Goal: Task Accomplishment & Management: Manage account settings

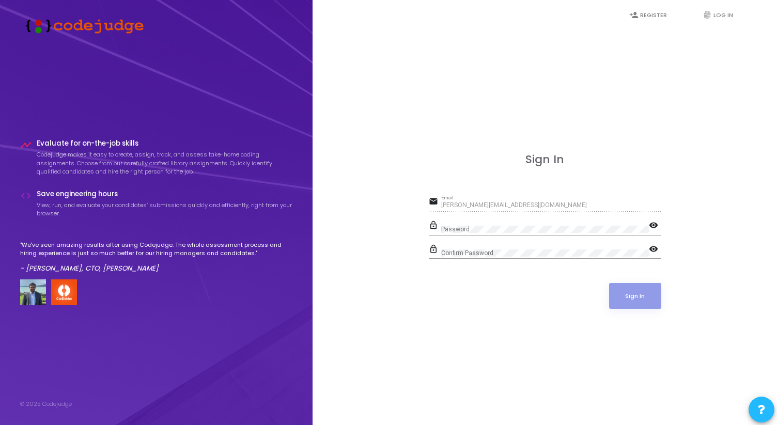
click at [466, 225] on div "Password" at bounding box center [545, 227] width 208 height 16
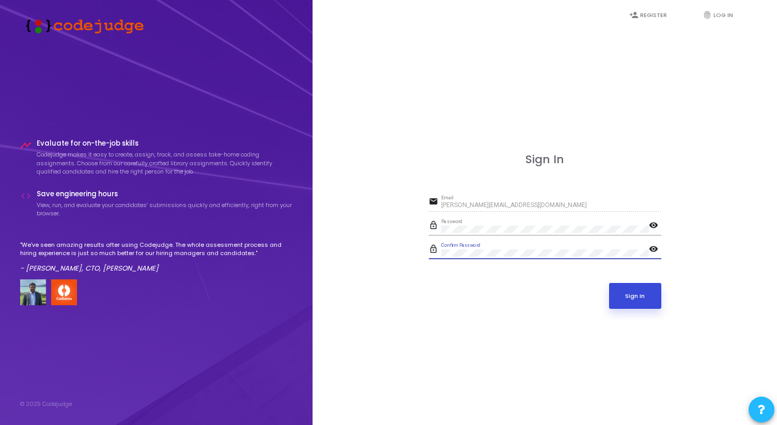
click at [629, 291] on button "Sign In" at bounding box center [635, 296] width 52 height 26
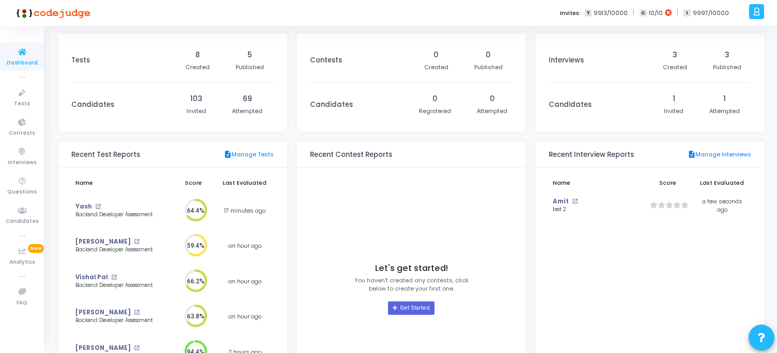
scroll to position [23, 11]
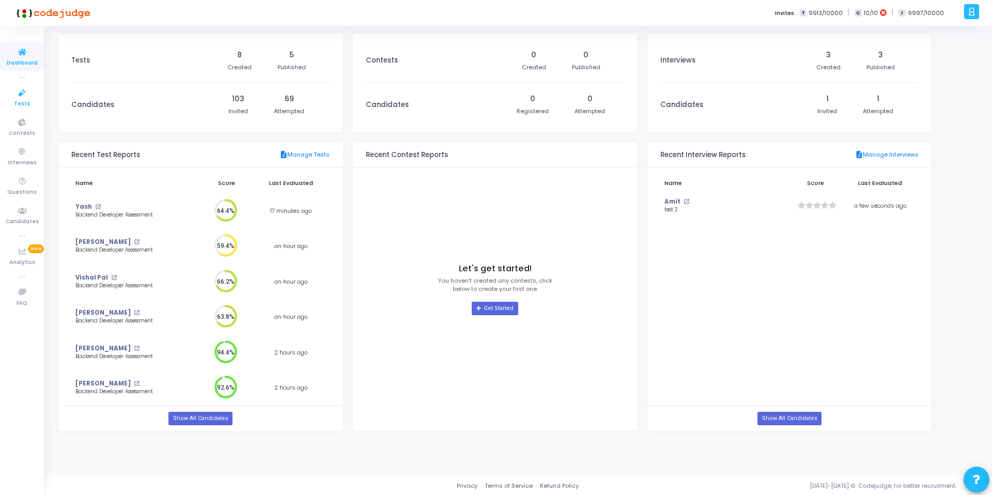
click at [21, 98] on icon at bounding box center [22, 93] width 22 height 13
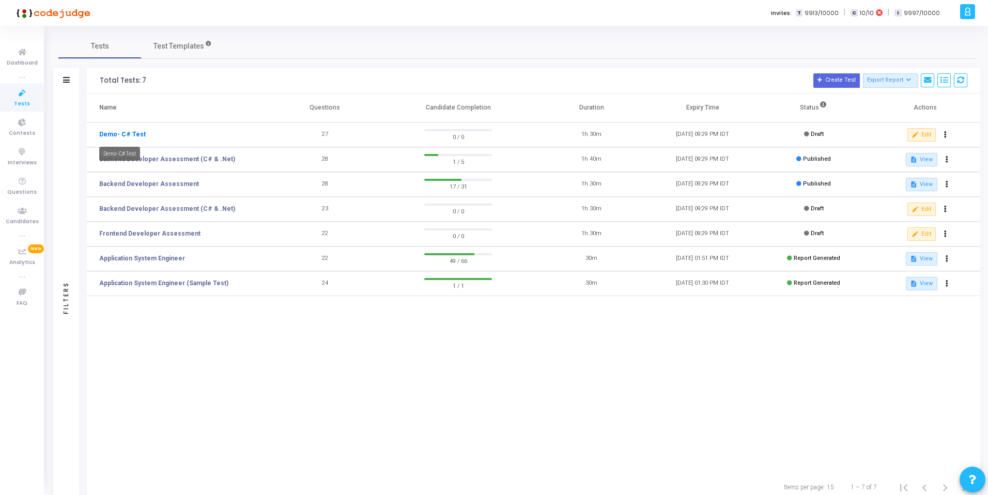
click at [113, 132] on link "Demo- C# Test" at bounding box center [122, 134] width 47 height 9
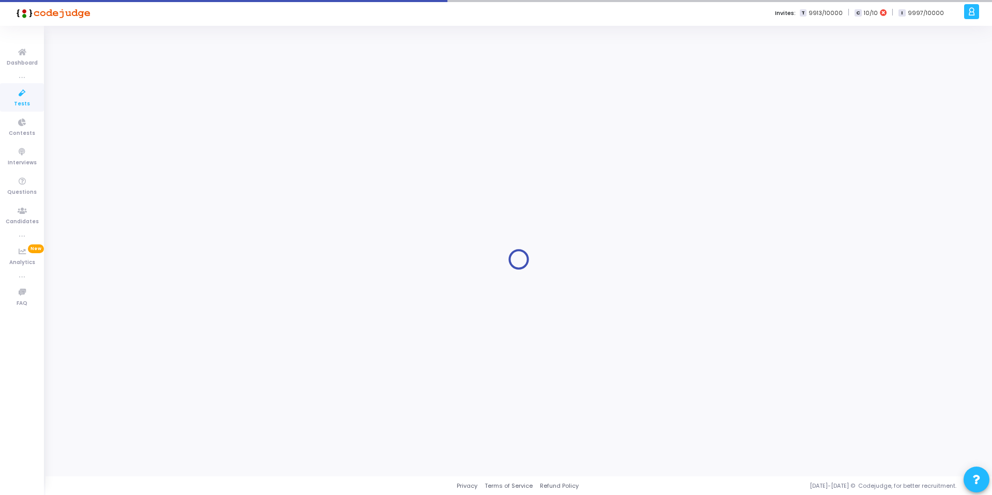
type input "Demo- C# Test"
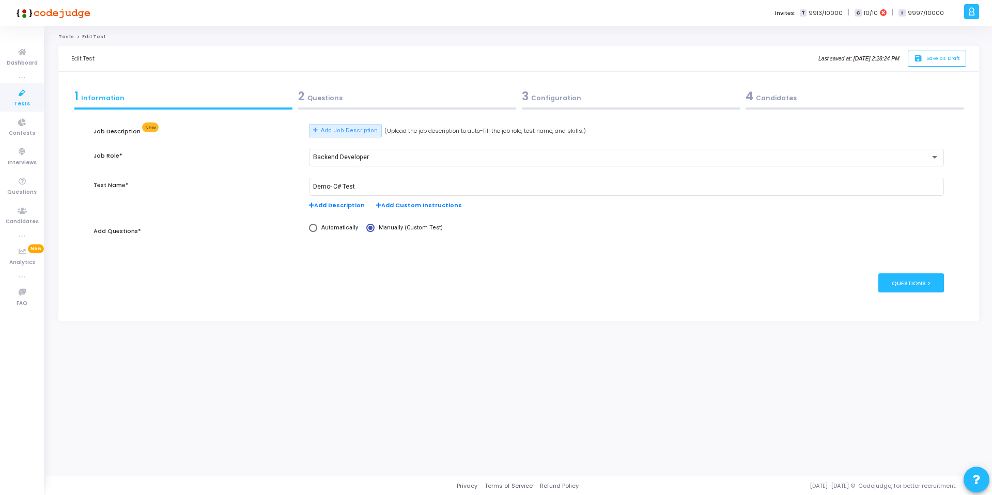
click at [325, 99] on div "2 Questions" at bounding box center [407, 96] width 218 height 17
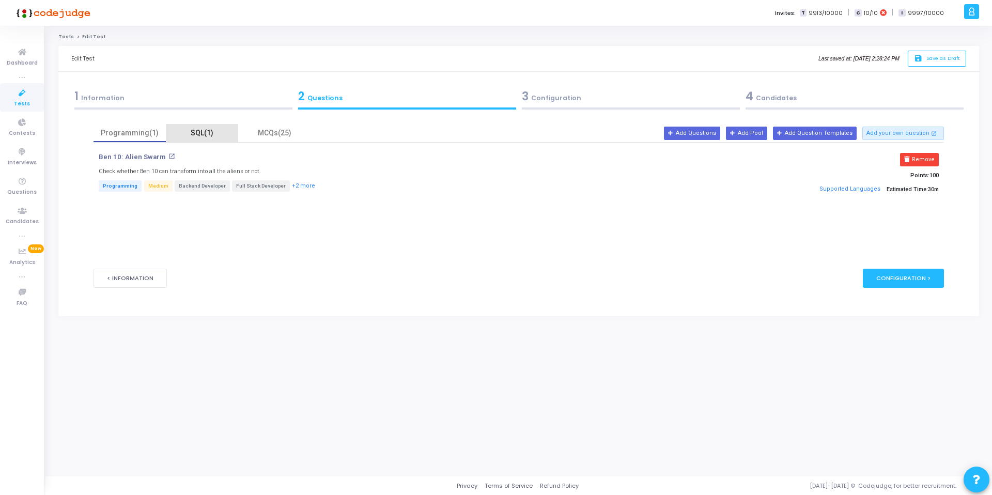
click at [210, 130] on div "SQL(1)" at bounding box center [202, 133] width 60 height 11
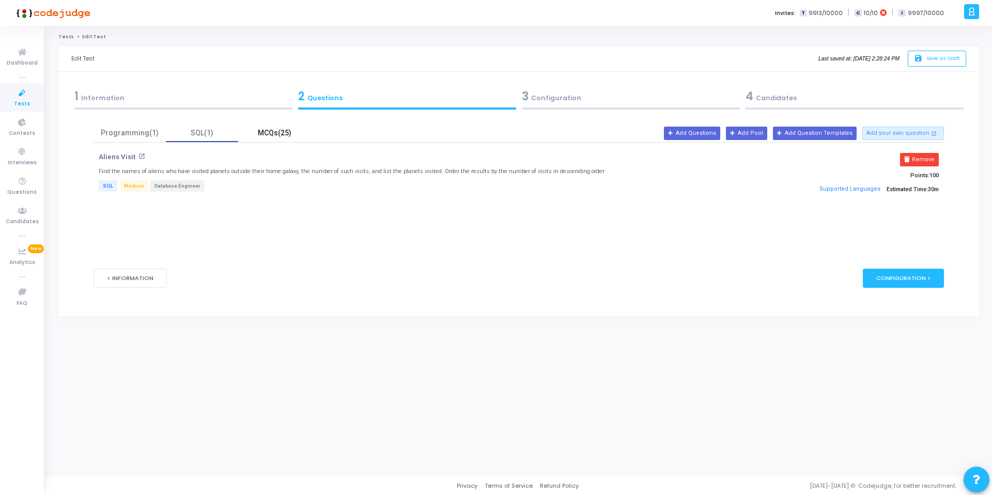
click at [270, 132] on div "MCQs(25)" at bounding box center [274, 133] width 60 height 11
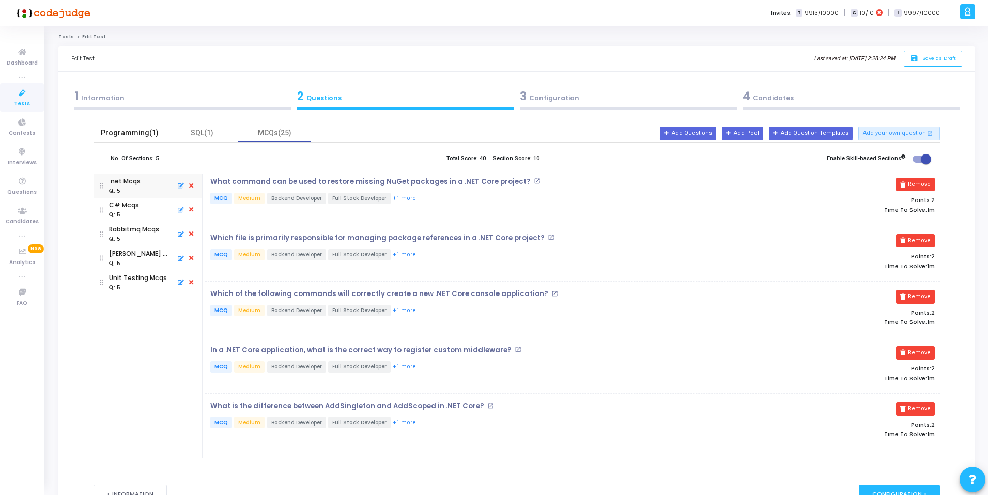
click at [133, 133] on div "Programming(1)" at bounding box center [130, 133] width 60 height 11
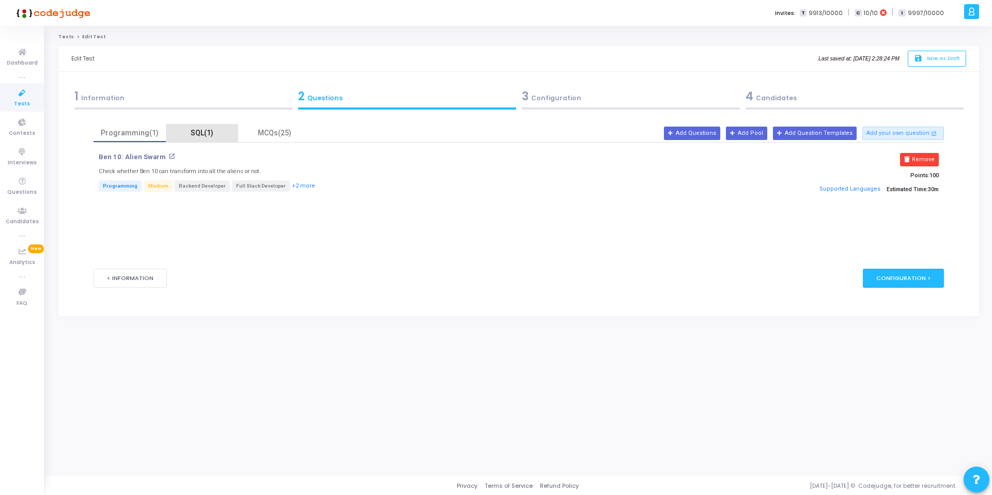
click at [202, 133] on div "SQL(1)" at bounding box center [202, 133] width 60 height 11
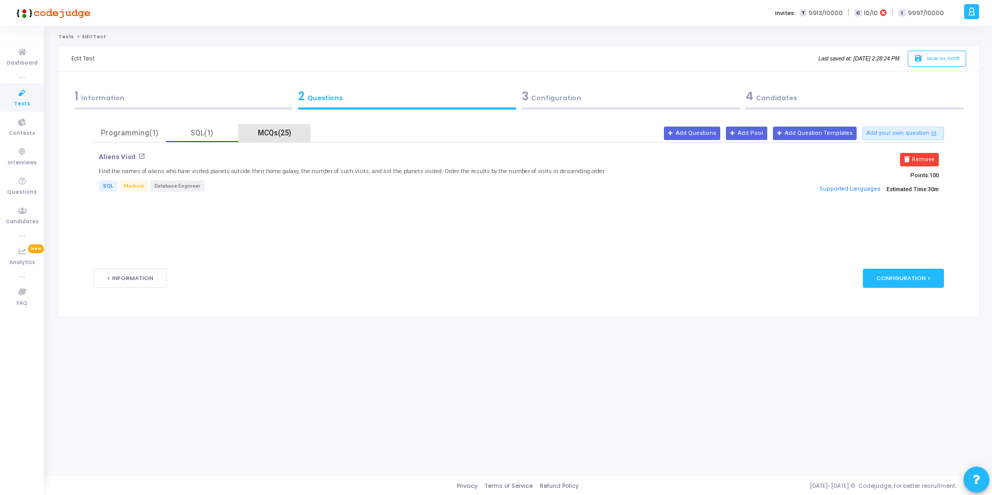
click at [280, 135] on div "MCQs(25)" at bounding box center [274, 133] width 60 height 11
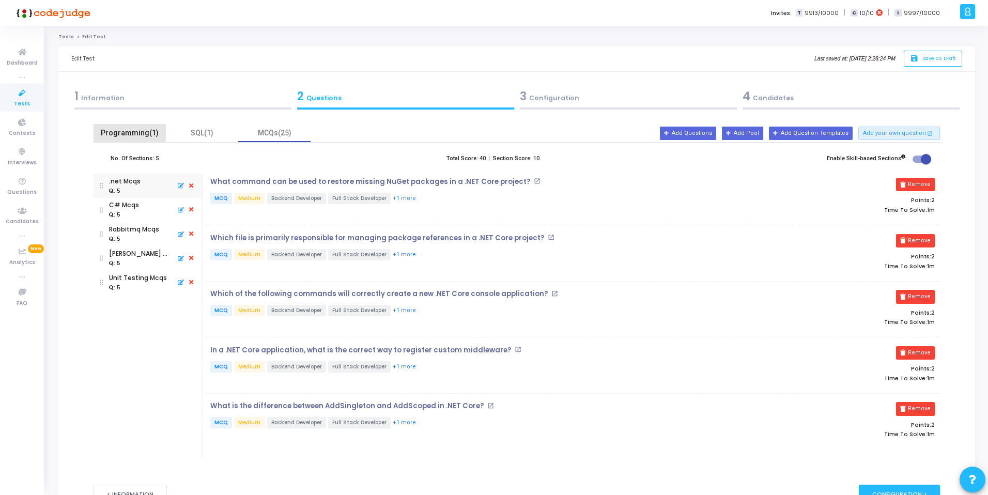
click at [125, 132] on div "Programming(1)" at bounding box center [130, 133] width 60 height 11
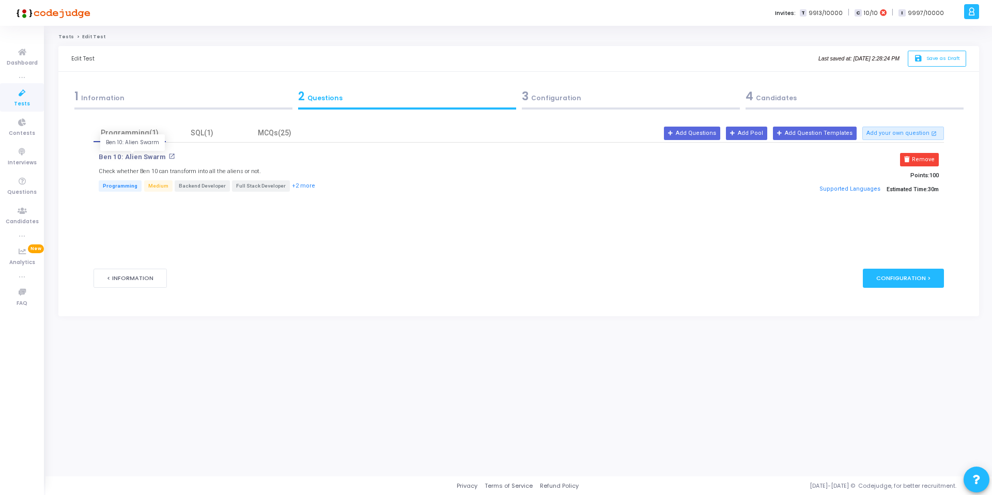
click at [147, 159] on p "Ben 10: Alien Swarm" at bounding box center [132, 157] width 67 height 8
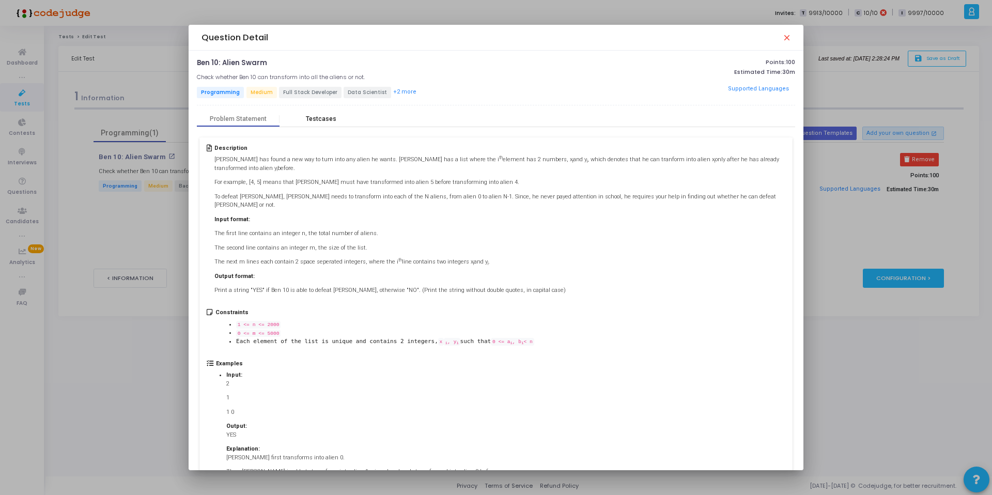
click at [318, 120] on div "Testcases" at bounding box center [321, 119] width 30 height 8
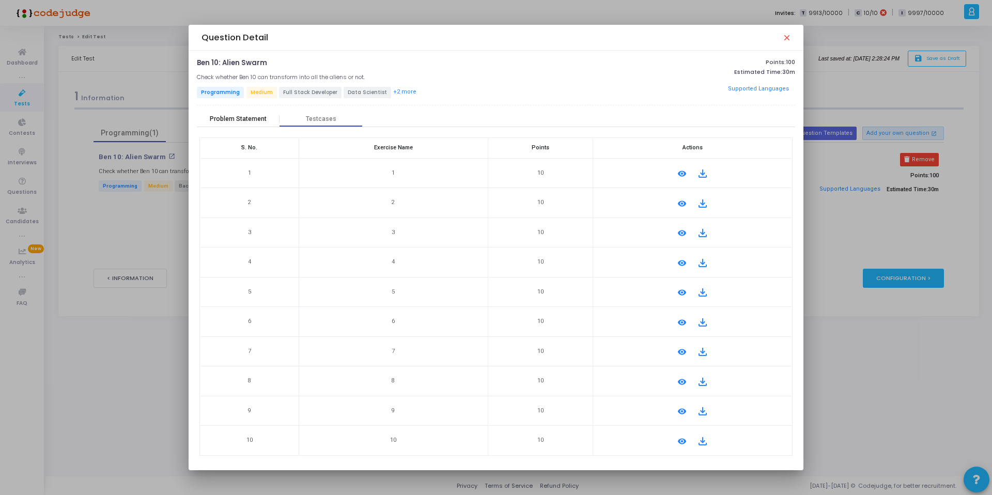
click at [237, 115] on div "Problem Statement" at bounding box center [238, 119] width 57 height 8
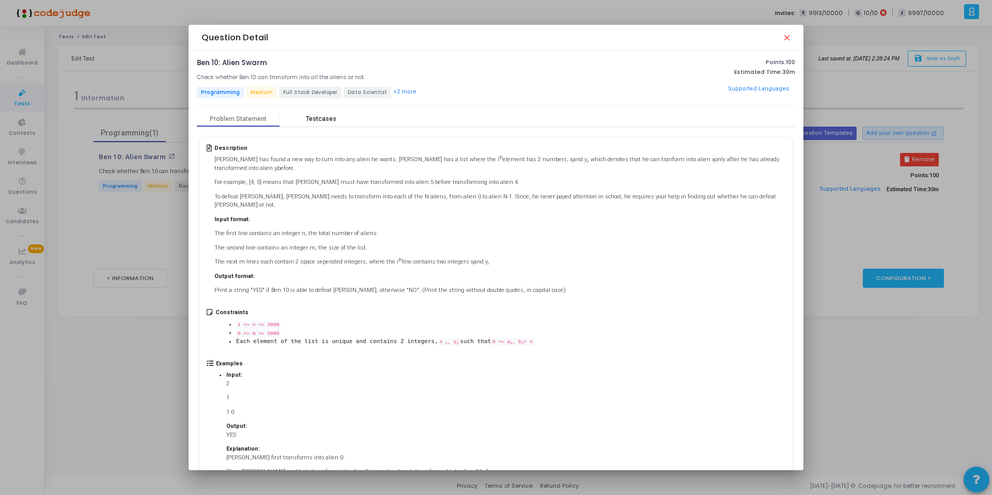
click at [310, 117] on div "Testcases" at bounding box center [321, 119] width 30 height 8
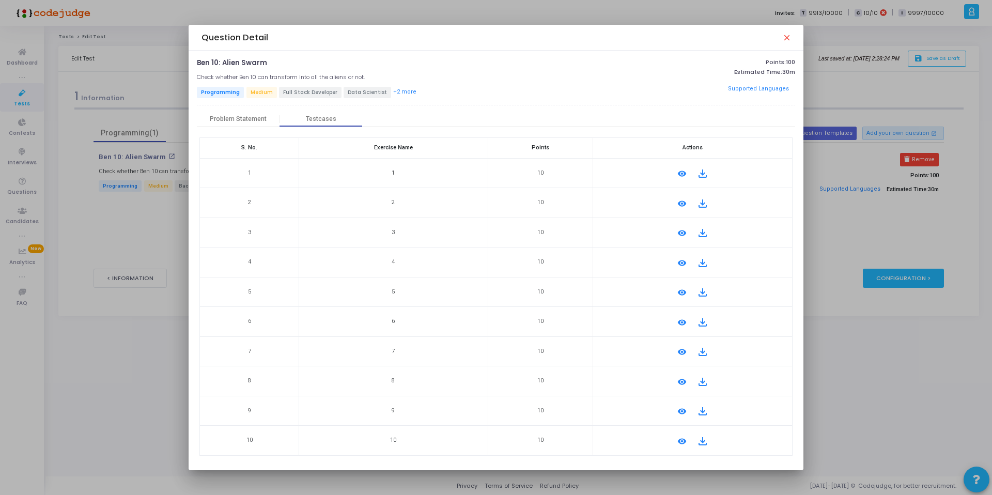
click at [676, 172] on mat-icon "remove_red_eye" at bounding box center [682, 173] width 12 height 12
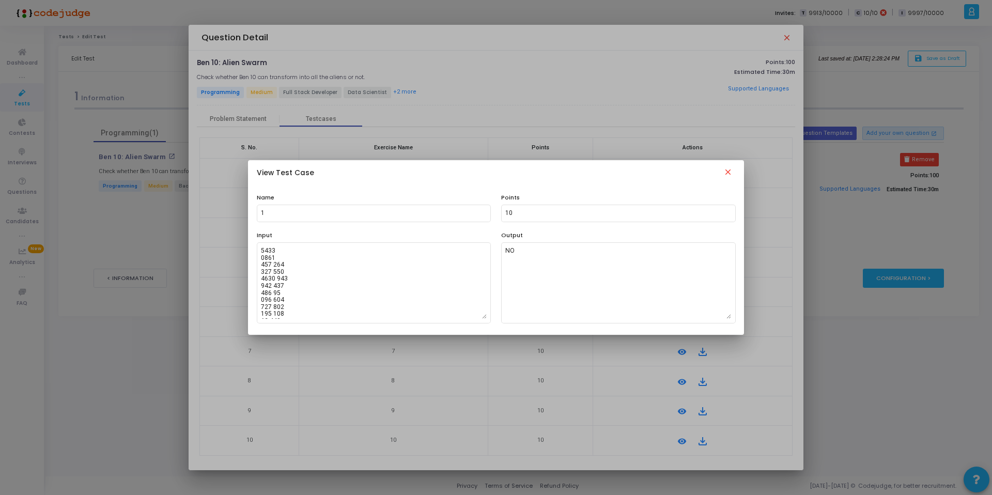
click at [734, 172] on mat-icon "close" at bounding box center [728, 173] width 12 height 12
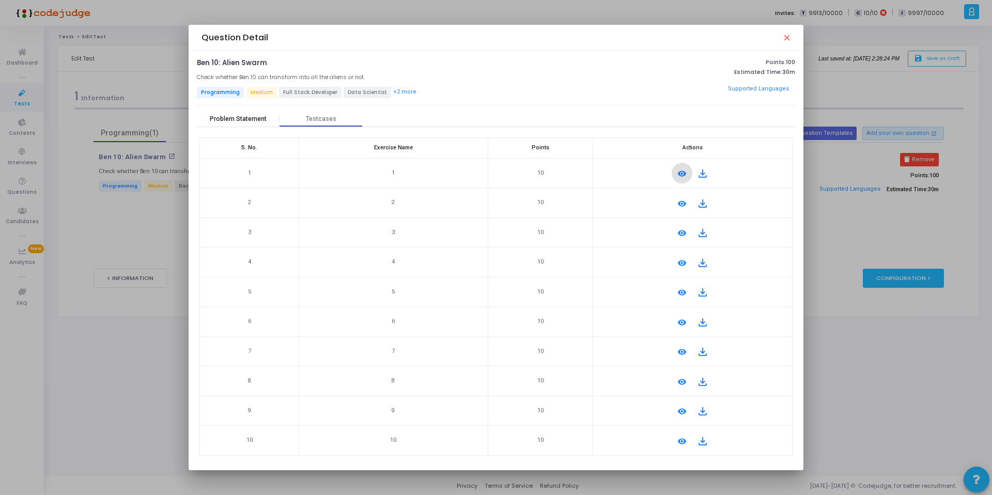
click at [242, 123] on div "Problem Statement" at bounding box center [238, 119] width 83 height 16
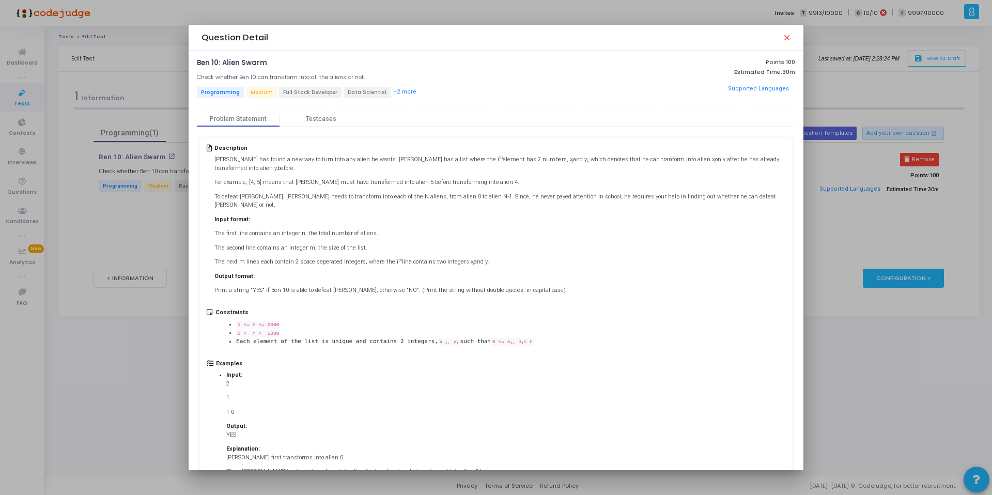
click at [777, 39] on mat-icon "close" at bounding box center [786, 37] width 8 height 8
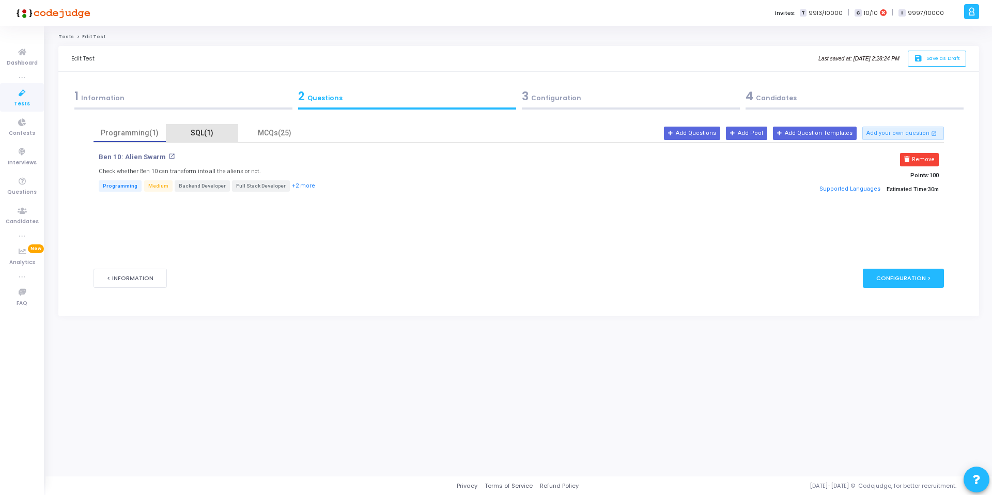
click at [201, 132] on div "SQL(1)" at bounding box center [202, 133] width 60 height 11
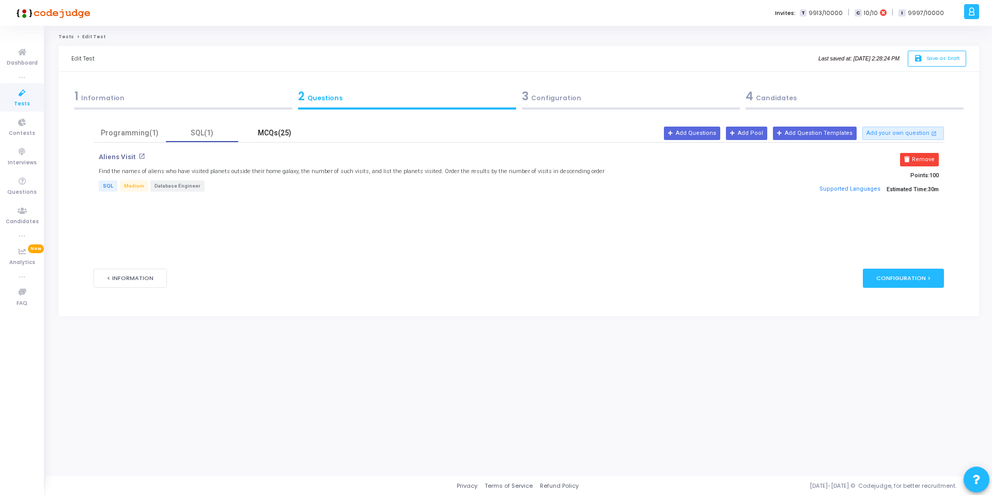
click at [266, 129] on div "MCQs(25)" at bounding box center [274, 133] width 60 height 11
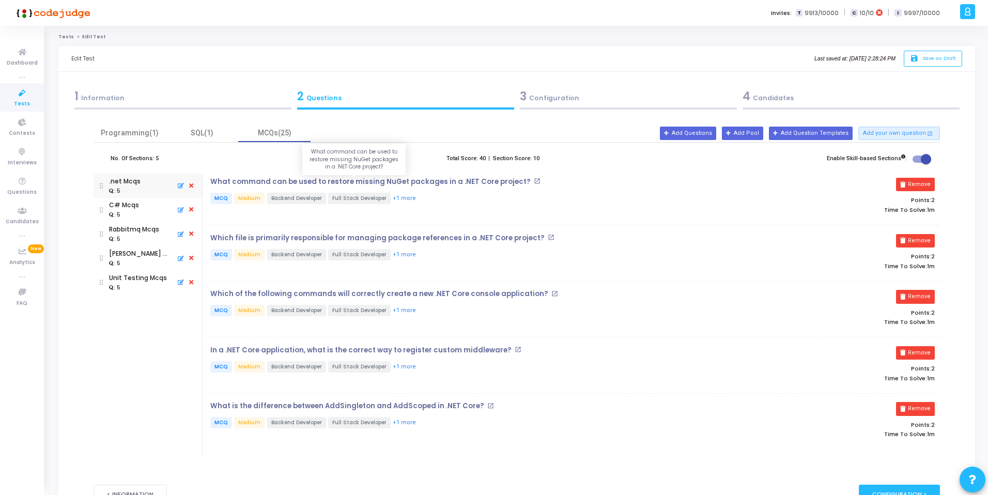
click at [399, 181] on p "What command can be used to restore missing NuGet packages in a .NET Core proje…" at bounding box center [370, 182] width 320 height 8
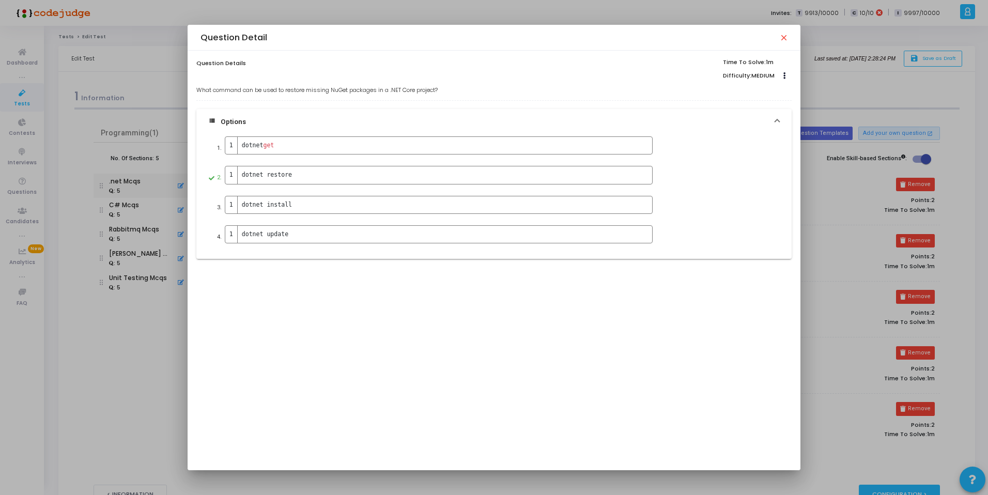
click at [777, 40] on mat-icon "close" at bounding box center [783, 37] width 8 height 8
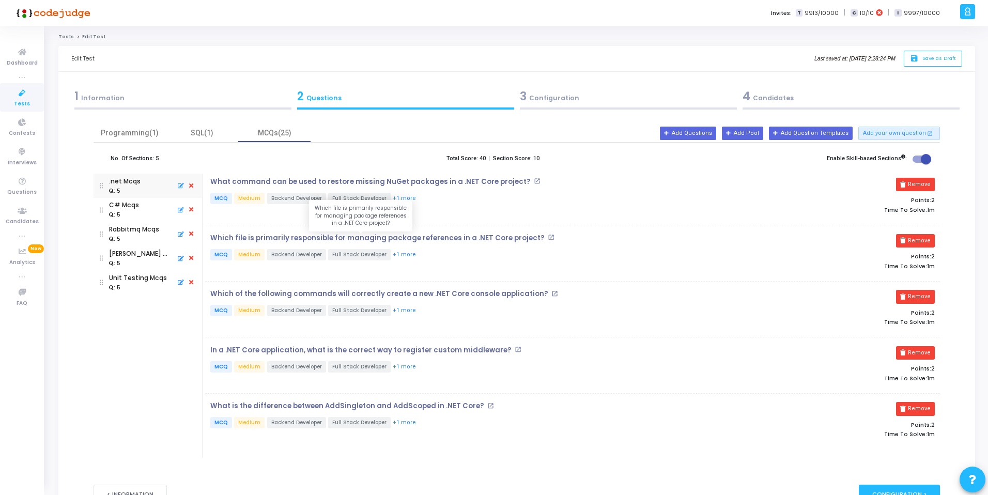
click at [314, 238] on p "Which file is primarily responsible for managing package references in a .NET C…" at bounding box center [377, 238] width 334 height 8
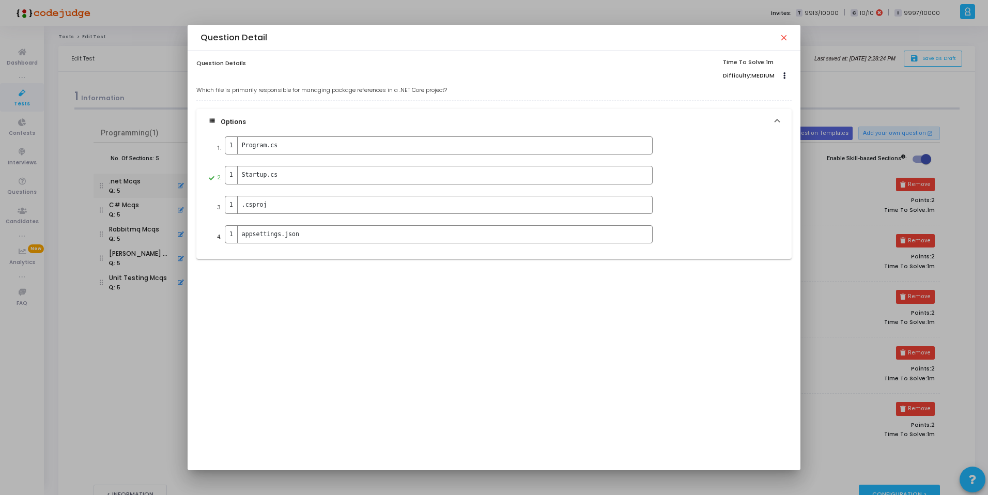
click at [777, 39] on mat-icon "close" at bounding box center [783, 37] width 8 height 8
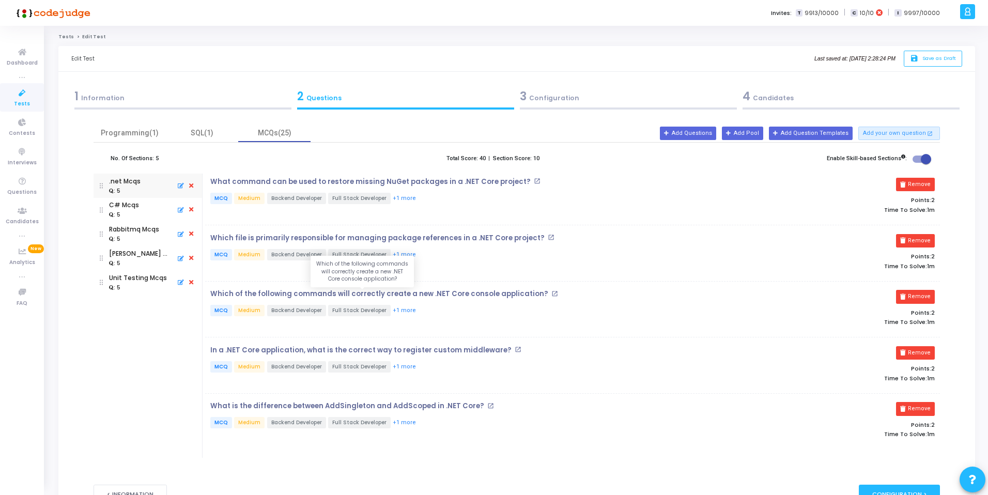
click at [342, 294] on p "Which of the following commands will correctly create a new .NET Core console a…" at bounding box center [379, 294] width 338 height 8
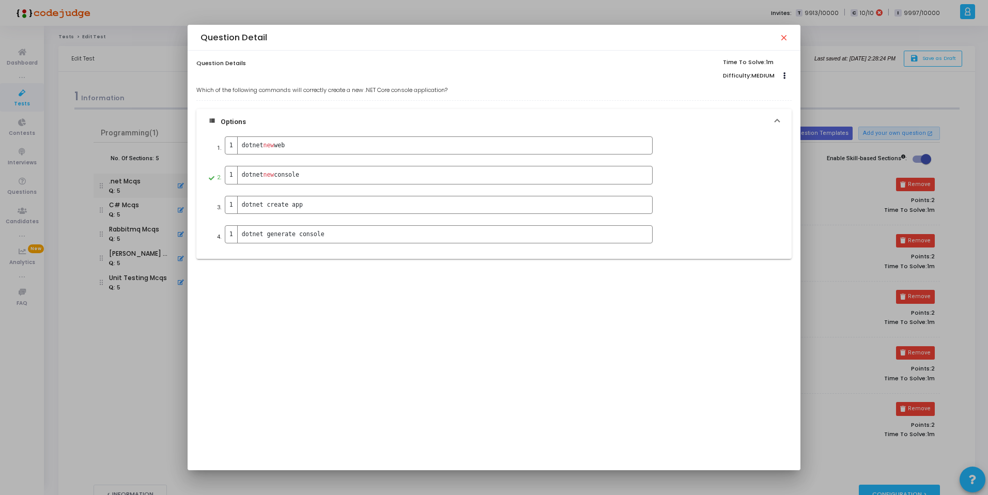
click at [777, 38] on mat-icon "close" at bounding box center [783, 37] width 8 height 8
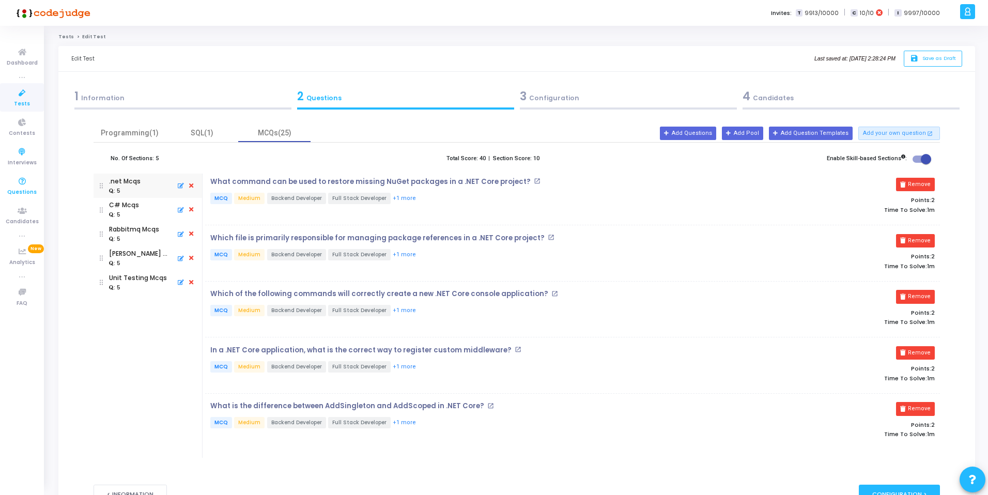
click at [24, 184] on icon at bounding box center [22, 181] width 22 height 13
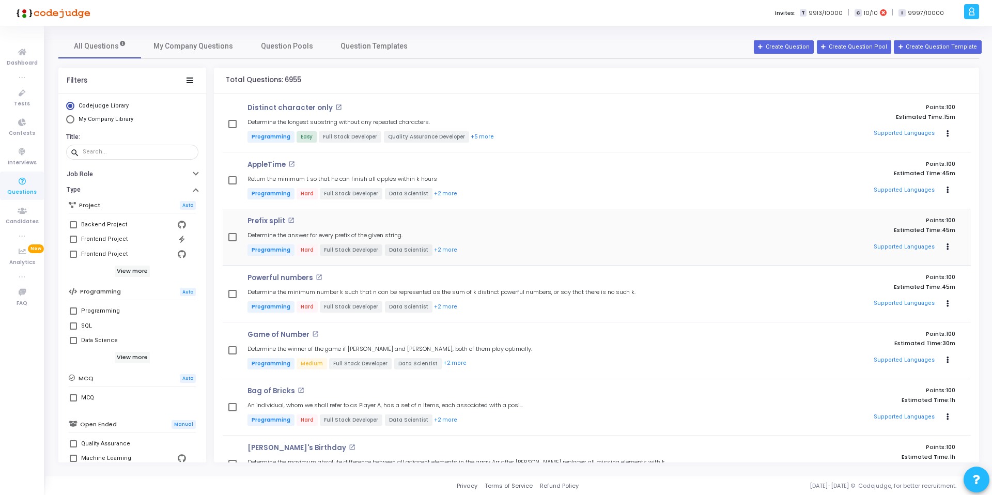
click at [257, 224] on p "Prefix split" at bounding box center [267, 221] width 38 height 8
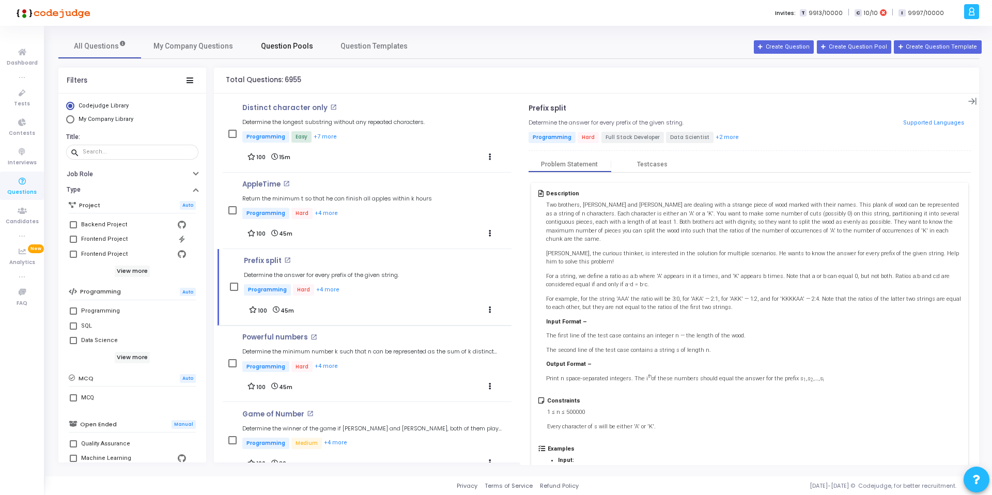
click at [276, 49] on span "Question Pools" at bounding box center [287, 46] width 52 height 11
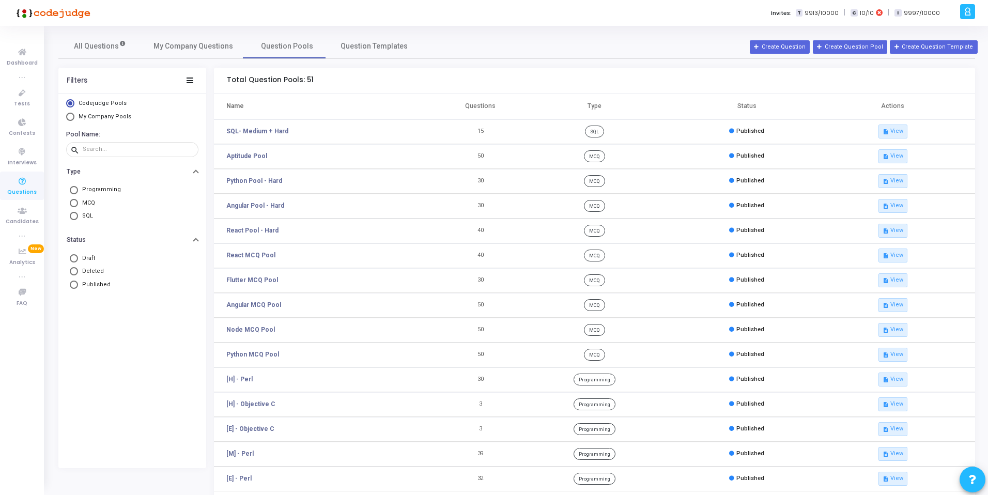
click at [116, 117] on span "My Company Pools" at bounding box center [105, 116] width 53 height 7
click at [74, 117] on input "My Company Pools" at bounding box center [70, 117] width 8 height 8
radio input "true"
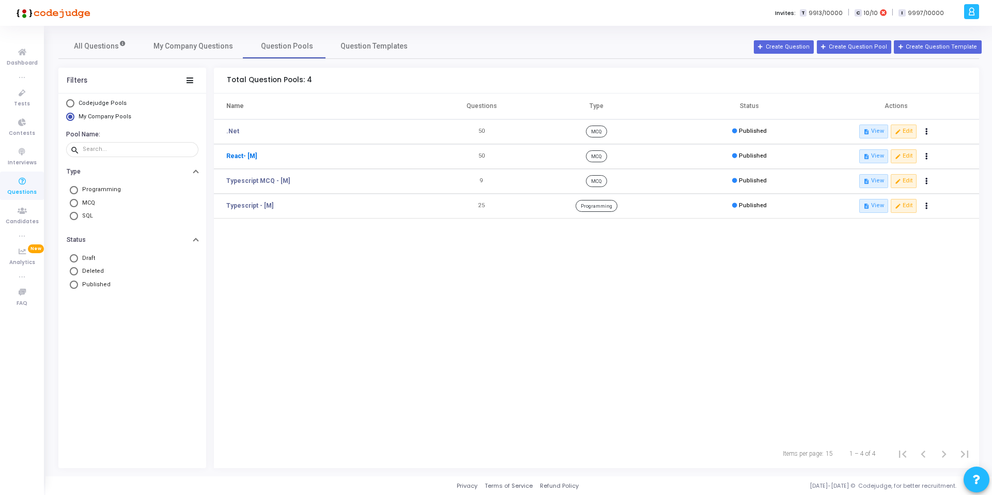
click at [240, 156] on link "React- [M]" at bounding box center [241, 155] width 30 height 9
click at [22, 101] on span "Tests" at bounding box center [22, 104] width 16 height 9
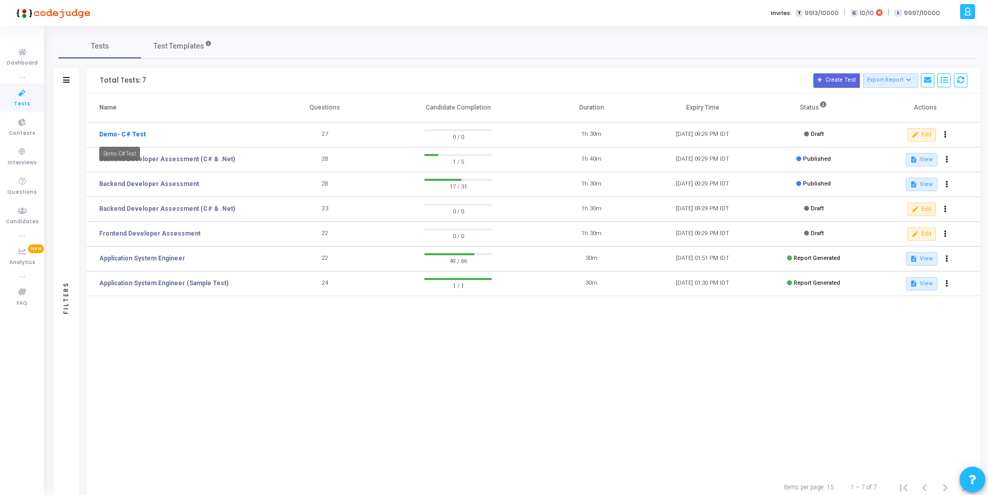
click at [105, 133] on link "Demo- C# Test" at bounding box center [122, 134] width 47 height 9
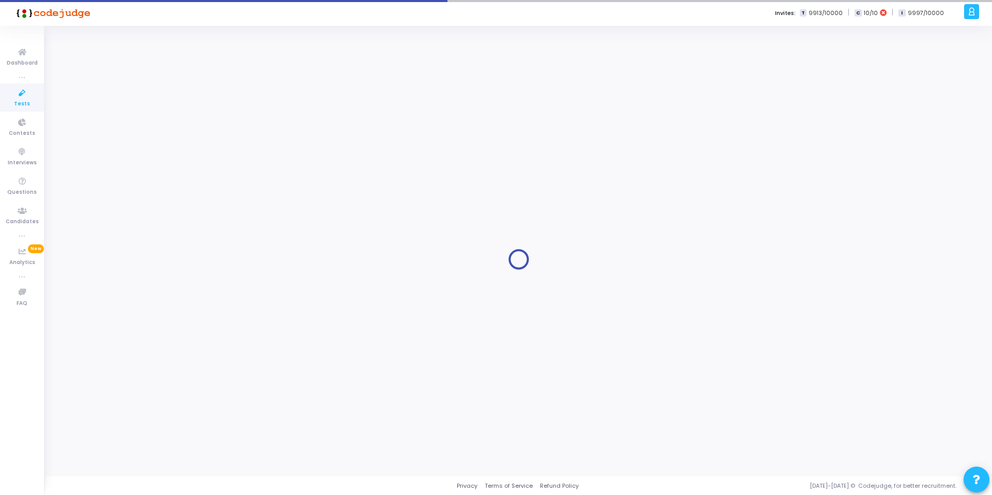
type input "Demo- C# Test"
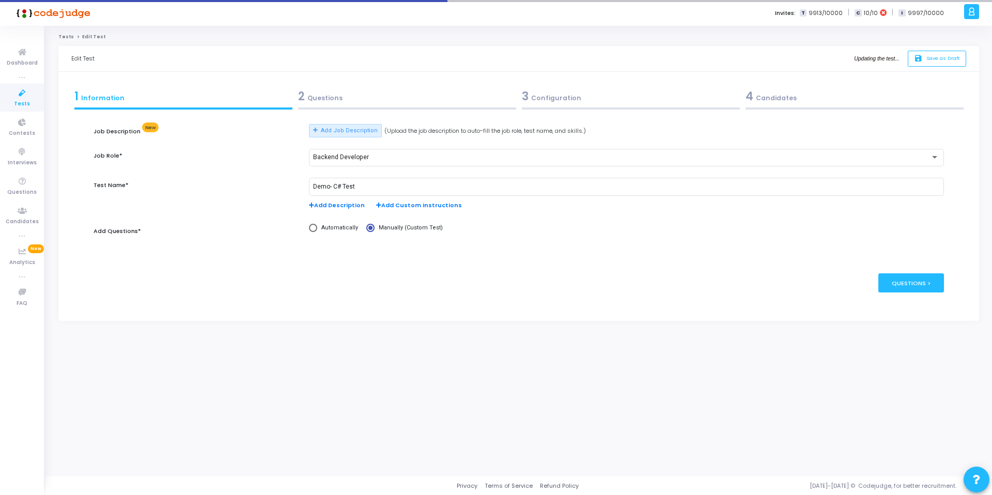
click at [334, 96] on div "2 Questions" at bounding box center [407, 96] width 218 height 17
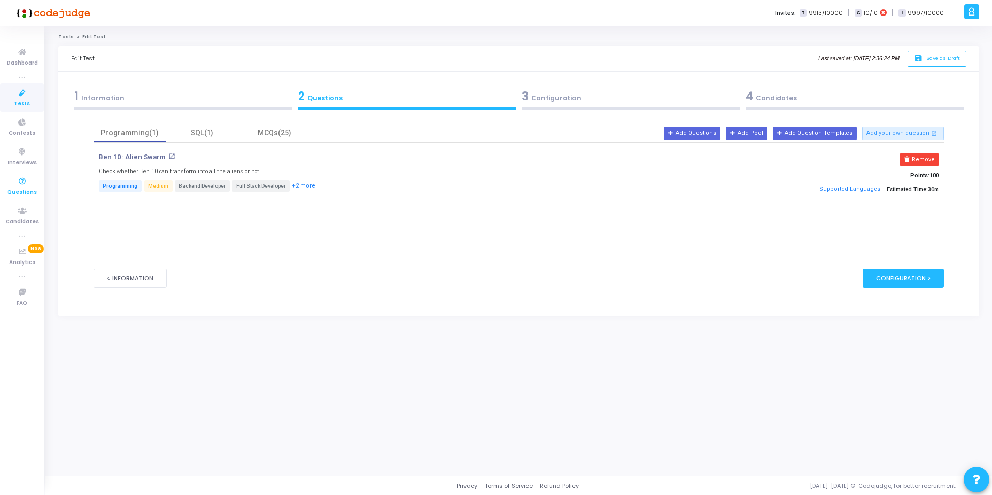
click at [30, 186] on icon at bounding box center [22, 181] width 22 height 13
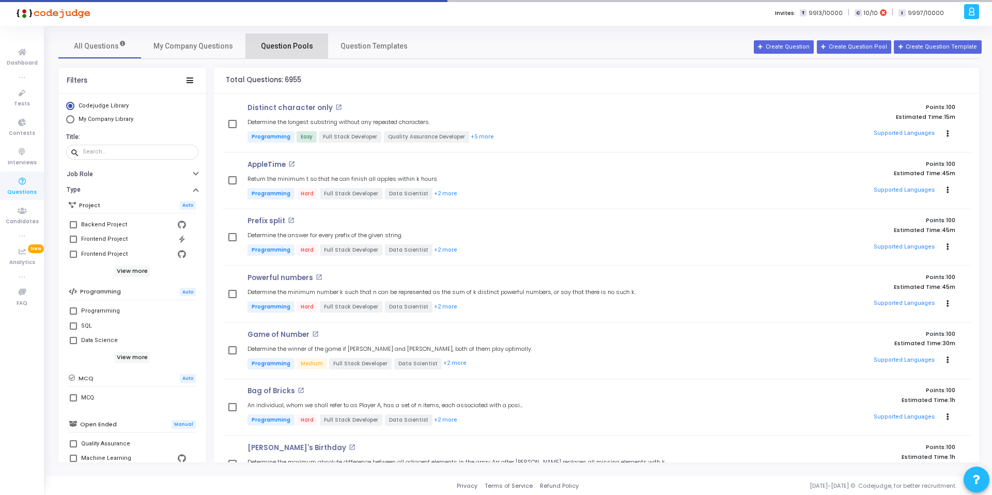
click at [297, 39] on link "Question Pools" at bounding box center [286, 46] width 83 height 25
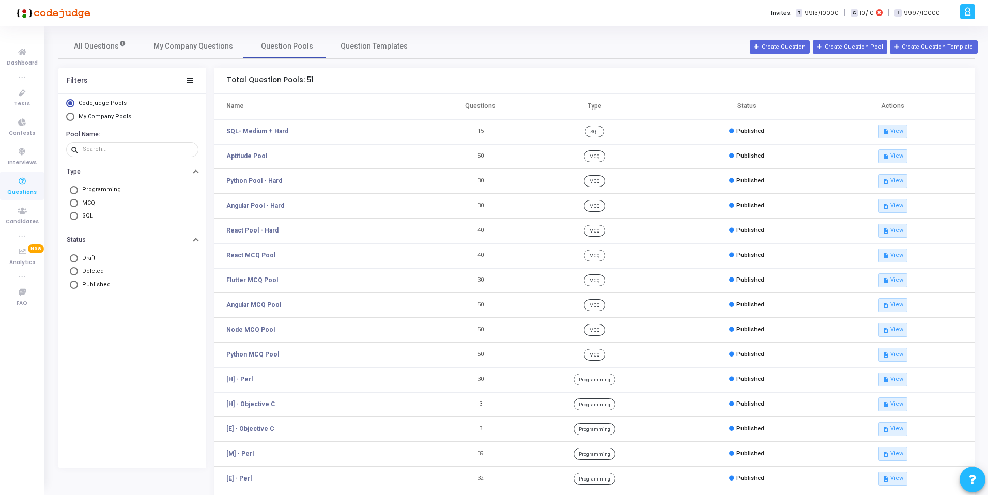
click at [94, 116] on span "My Company Pools" at bounding box center [105, 116] width 53 height 7
click at [74, 116] on input "My Company Pools" at bounding box center [70, 117] width 8 height 8
radio input "true"
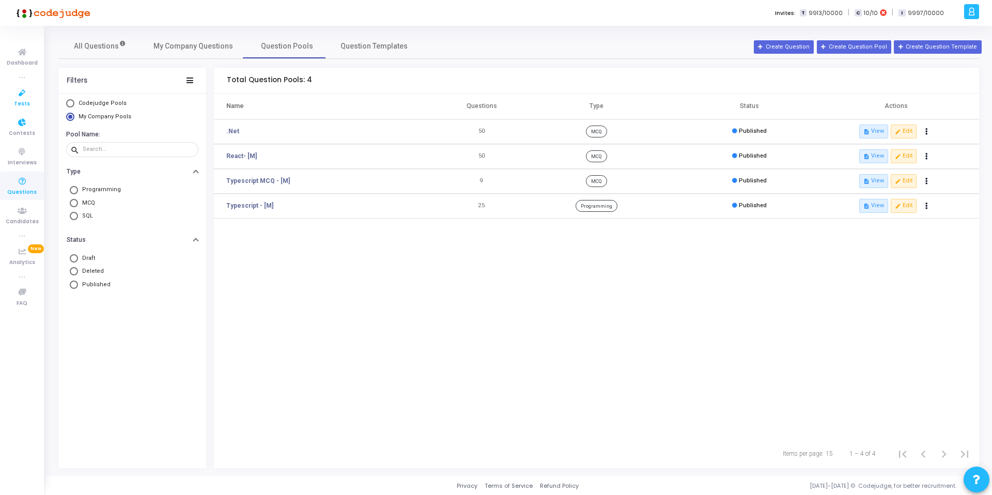
click at [24, 102] on span "Tests" at bounding box center [22, 104] width 16 height 9
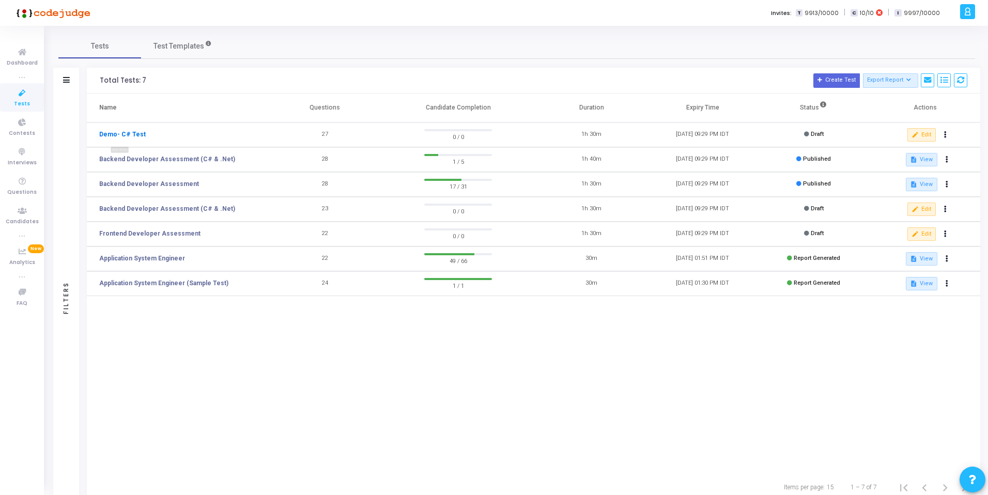
click at [107, 132] on link "Demo- C# Test" at bounding box center [122, 134] width 47 height 9
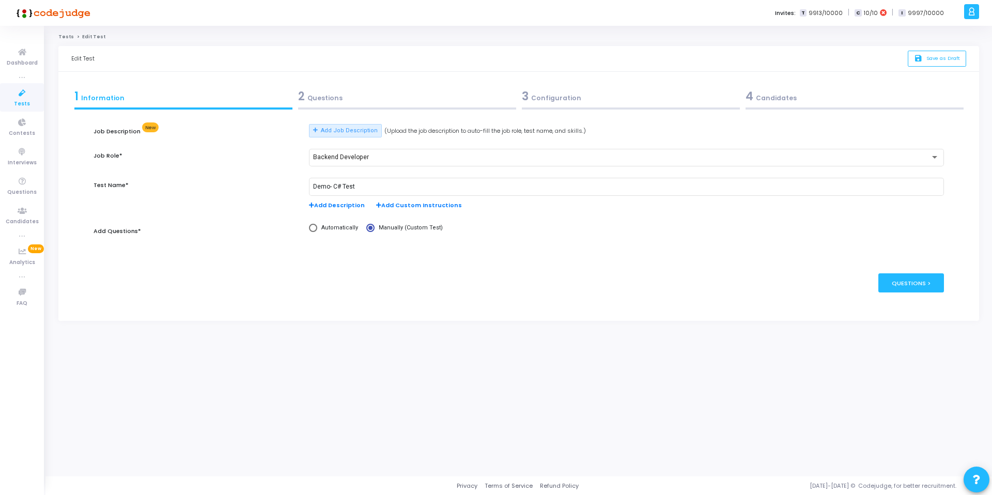
click at [353, 100] on div "2 Questions" at bounding box center [407, 96] width 218 height 17
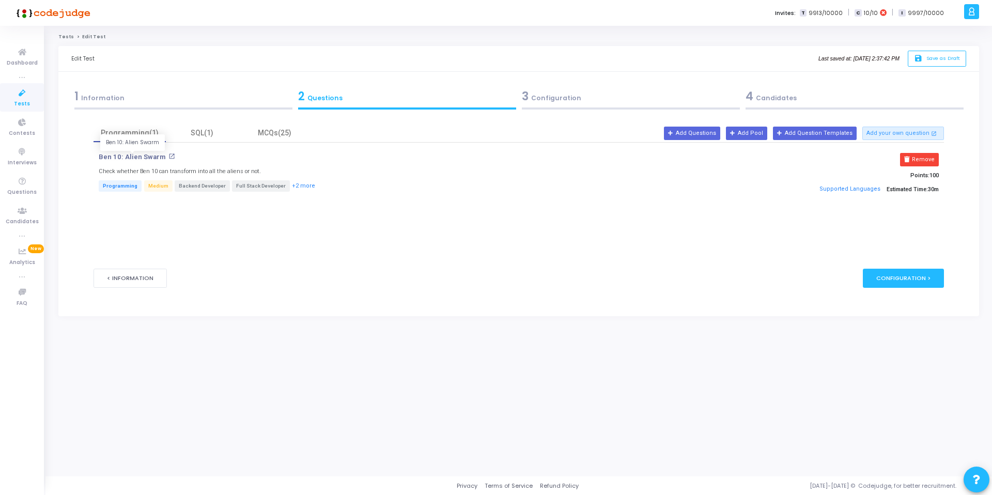
click at [142, 153] on p "Ben 10: Alien Swarm" at bounding box center [132, 157] width 67 height 8
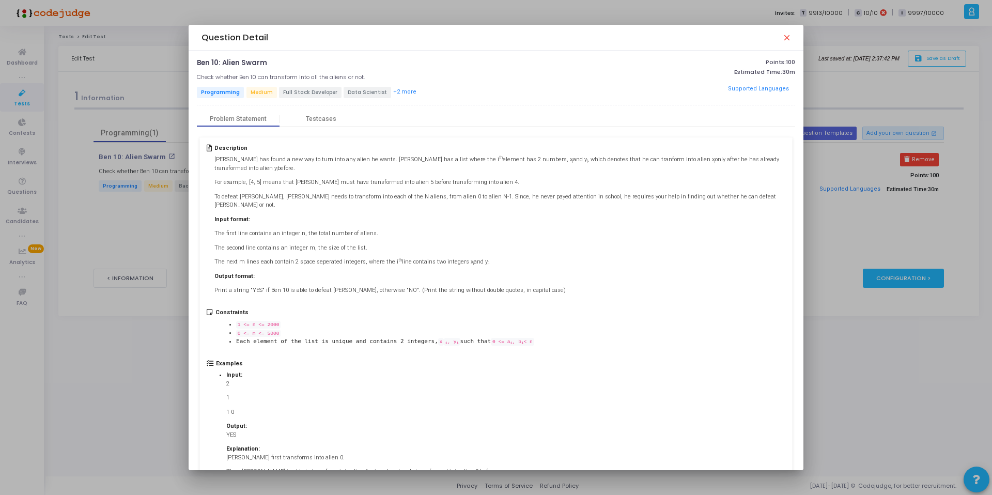
click at [26, 184] on div at bounding box center [496, 247] width 992 height 495
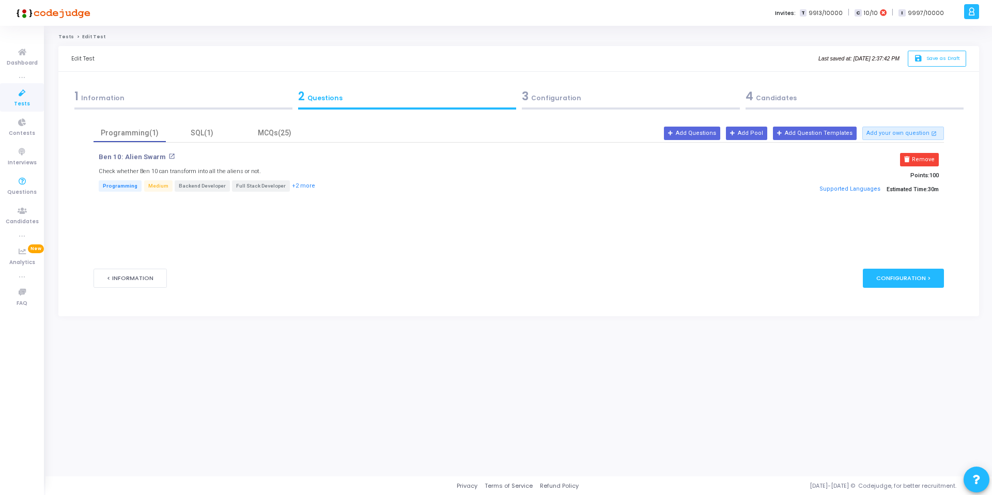
click at [26, 184] on icon at bounding box center [22, 181] width 22 height 13
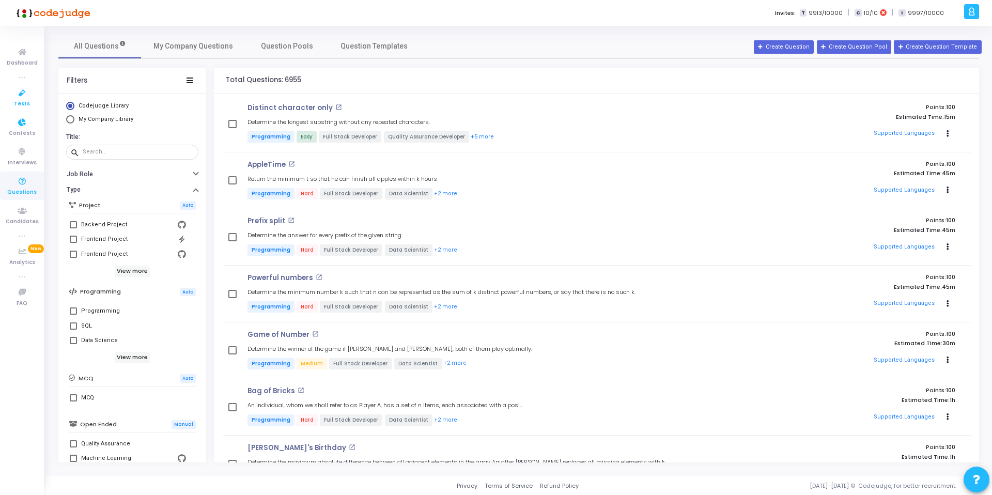
click at [26, 101] on span "Tests" at bounding box center [22, 104] width 16 height 9
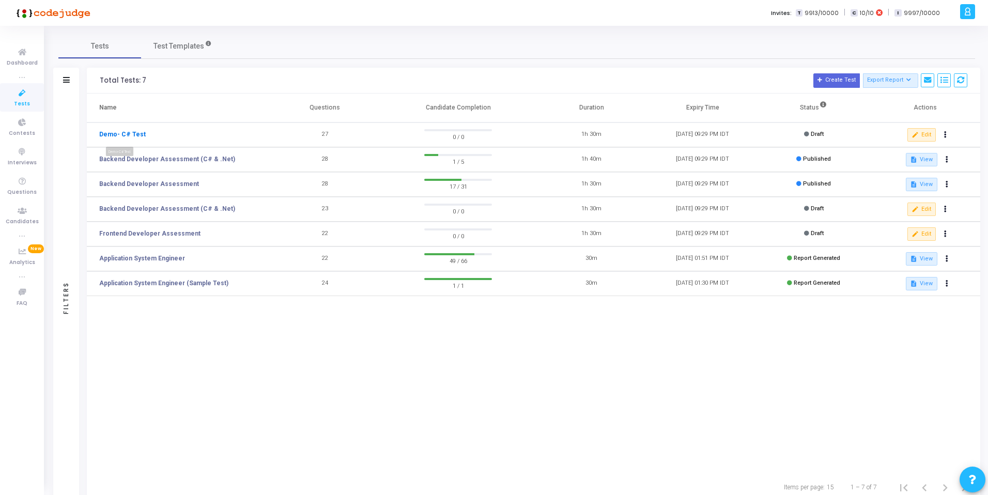
click at [133, 131] on link "Demo- C# Test" at bounding box center [122, 134] width 47 height 9
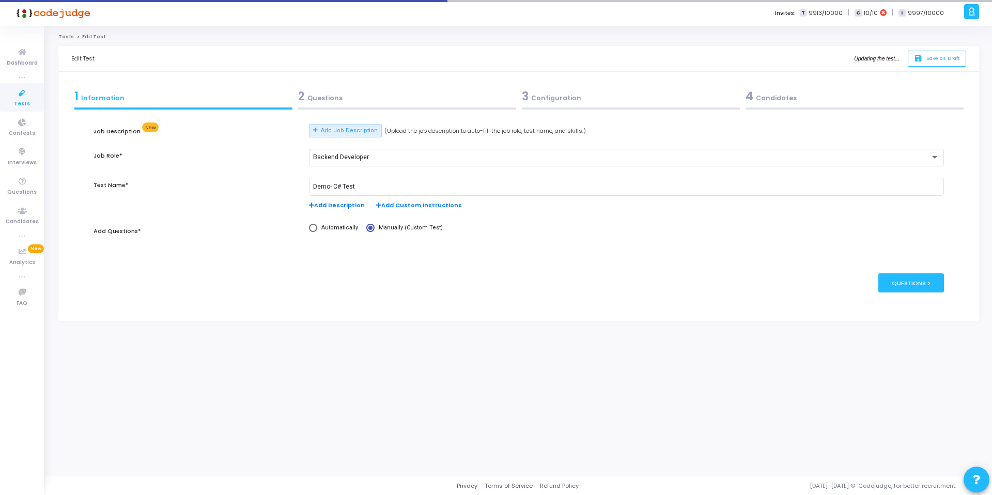
click at [325, 93] on div "2 Questions" at bounding box center [407, 96] width 218 height 17
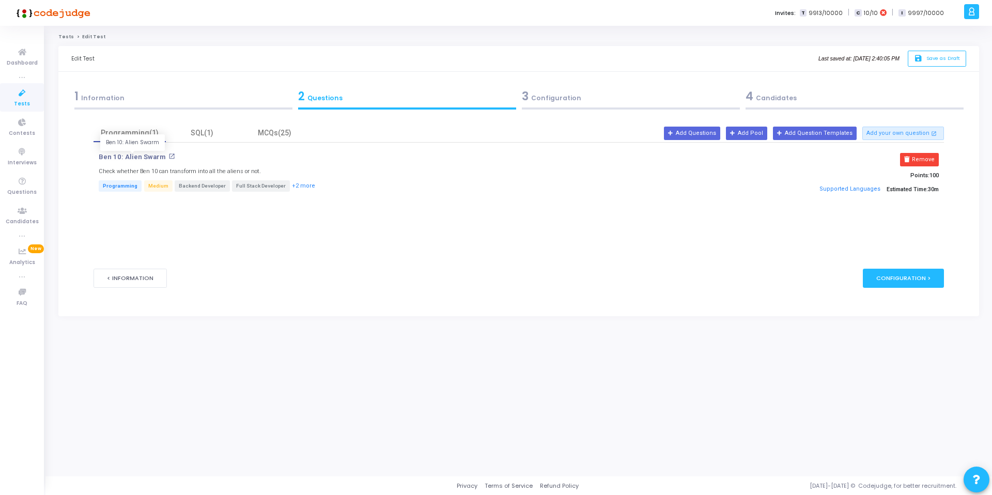
click at [147, 157] on p "Ben 10: Alien Swarm" at bounding box center [132, 157] width 67 height 8
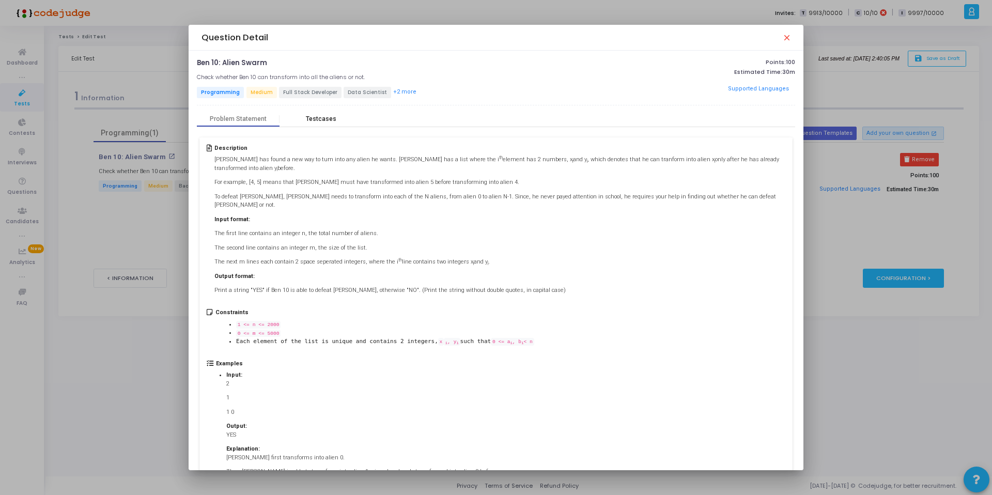
click at [327, 114] on div "Testcases" at bounding box center [321, 119] width 83 height 16
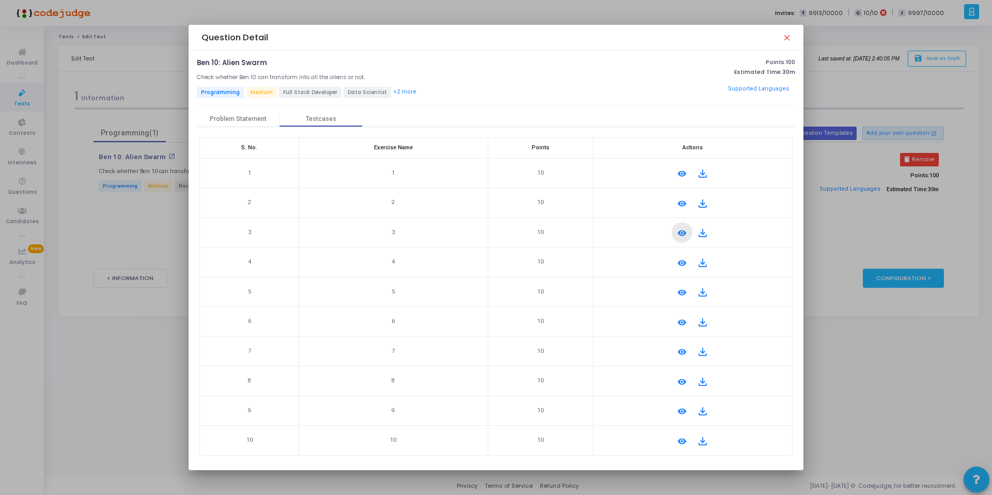
click at [681, 233] on mat-icon "remove_red_eye" at bounding box center [682, 233] width 12 height 12
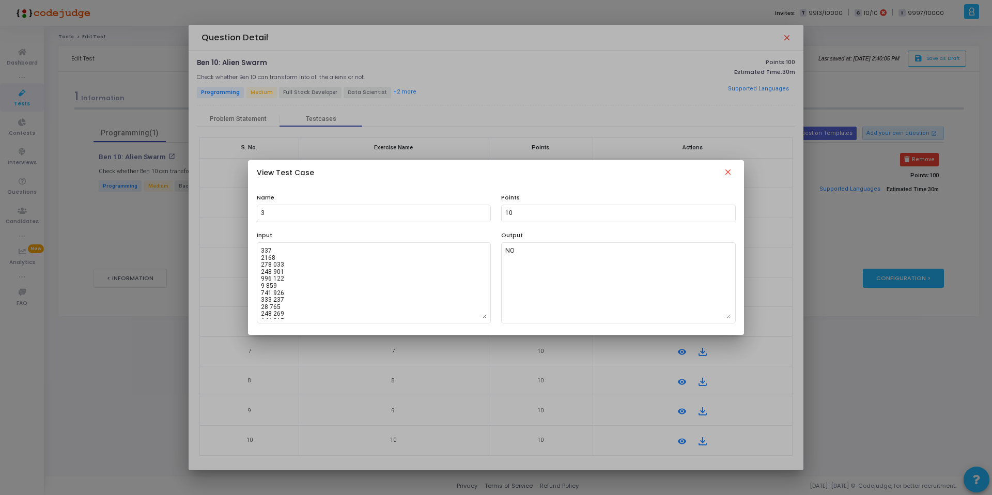
click at [730, 174] on mat-icon "close" at bounding box center [728, 173] width 12 height 12
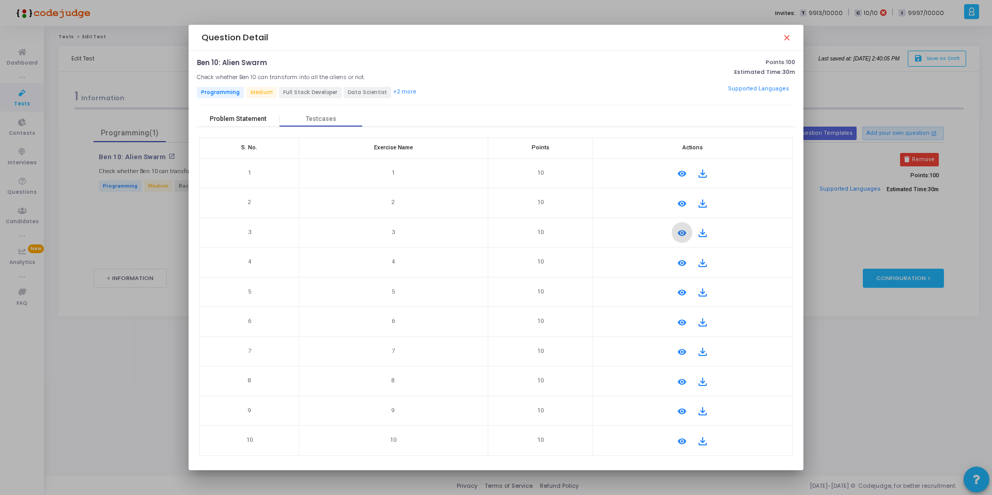
click at [226, 116] on div "Problem Statement" at bounding box center [238, 119] width 57 height 8
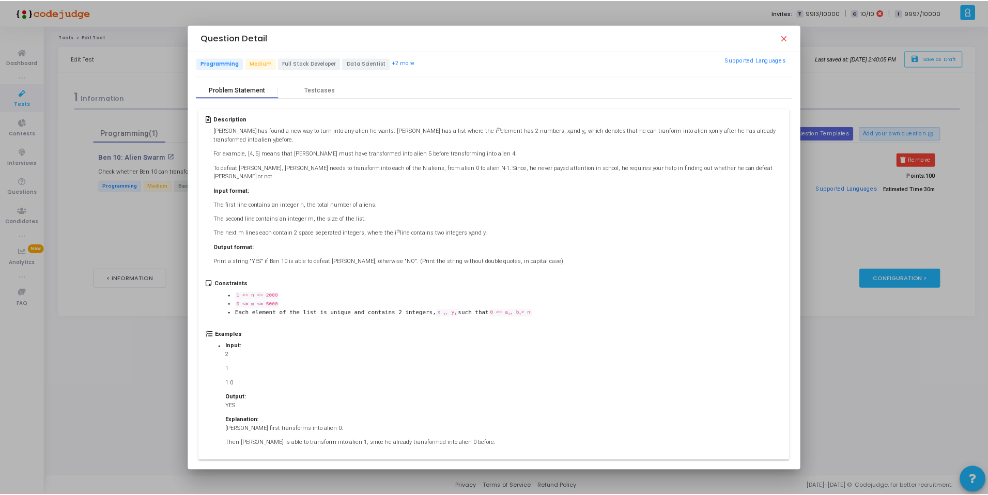
scroll to position [38, 0]
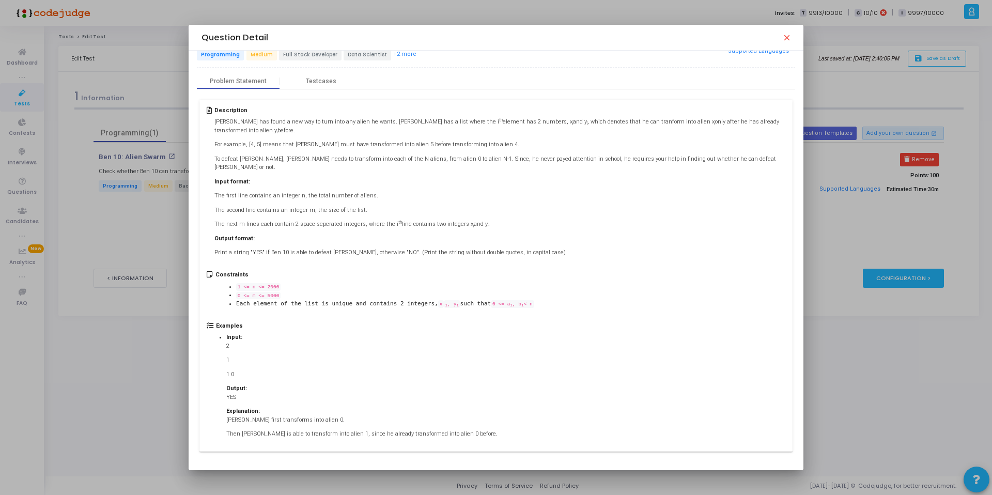
click at [777, 40] on mat-icon "close" at bounding box center [786, 37] width 8 height 8
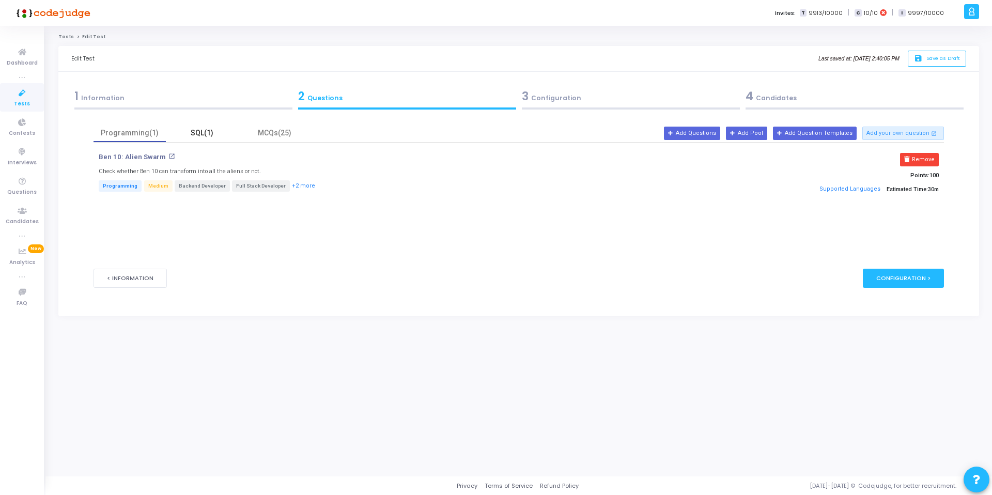
click at [194, 133] on div "SQL(1)" at bounding box center [202, 133] width 60 height 11
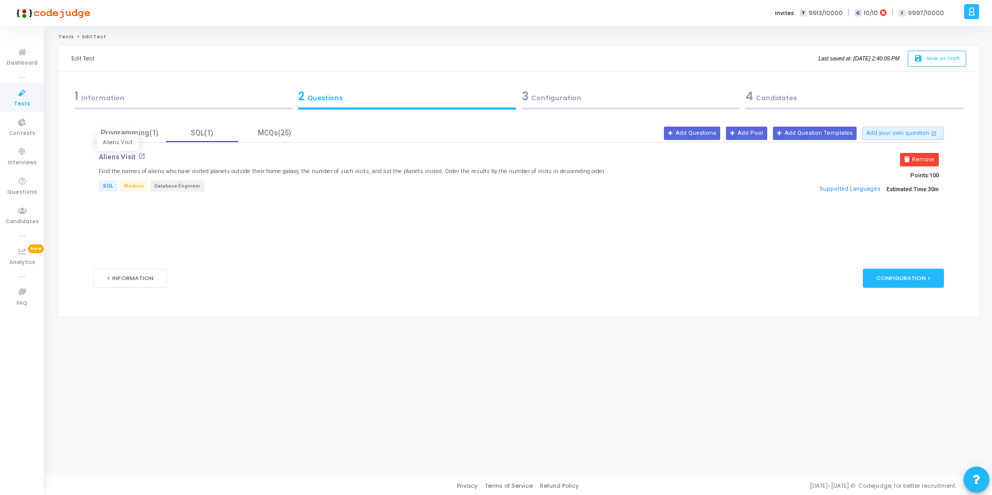
click at [103, 155] on p "Aliens Visit" at bounding box center [117, 157] width 37 height 8
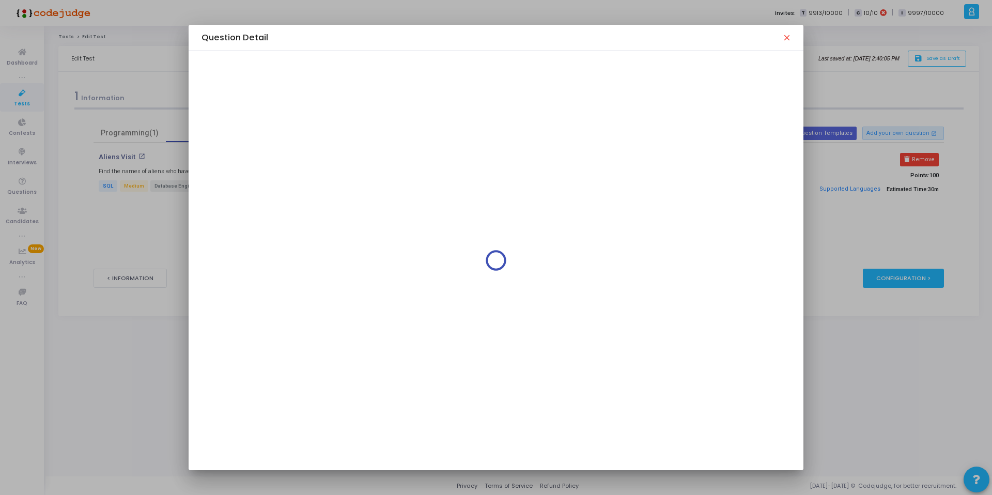
click at [160, 231] on div at bounding box center [496, 247] width 992 height 495
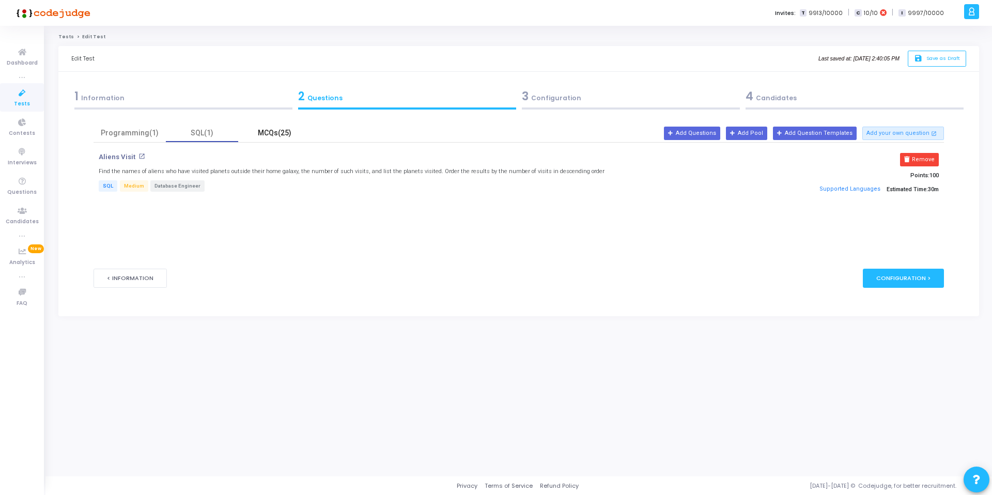
click at [270, 132] on div "MCQs(25)" at bounding box center [274, 133] width 60 height 11
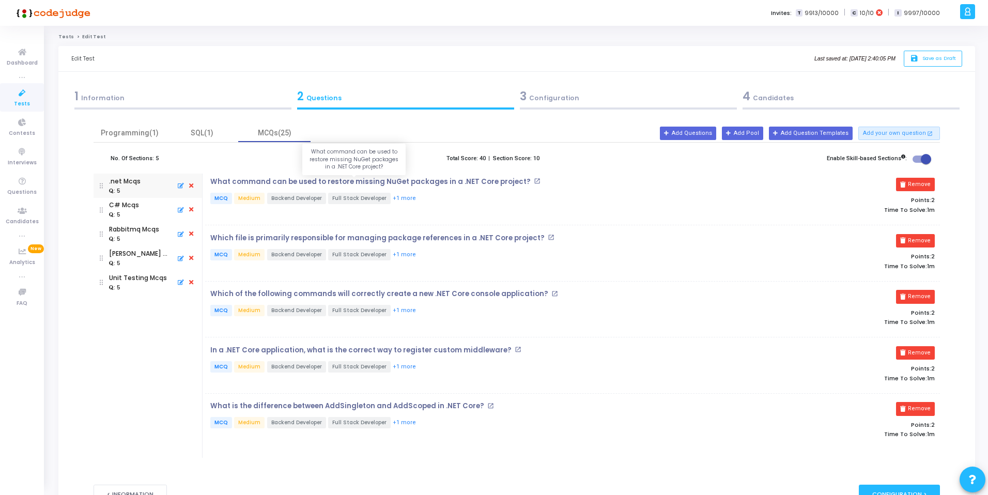
click at [274, 179] on p "What command can be used to restore missing NuGet packages in a .NET Core proje…" at bounding box center [370, 182] width 320 height 8
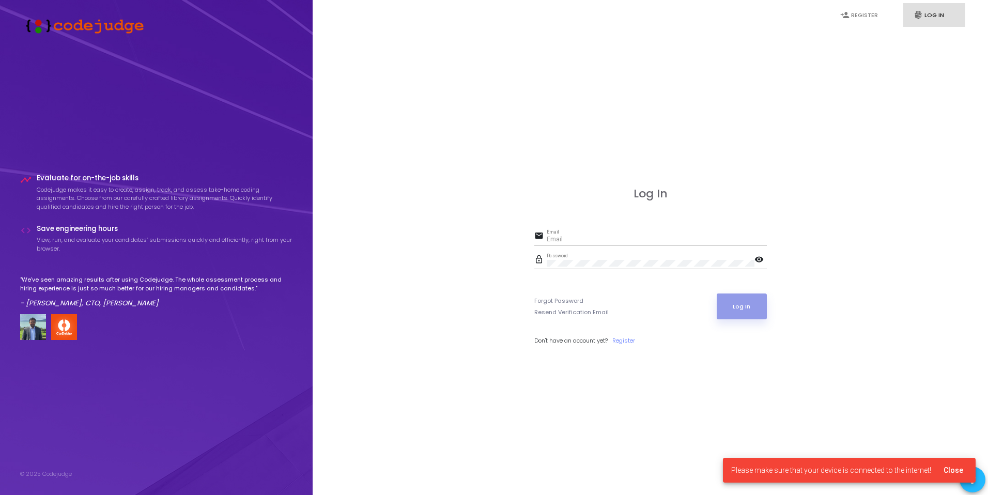
type input "[PERSON_NAME][EMAIL_ADDRESS][DOMAIN_NAME]"
click at [764, 315] on button "Log In" at bounding box center [742, 306] width 50 height 26
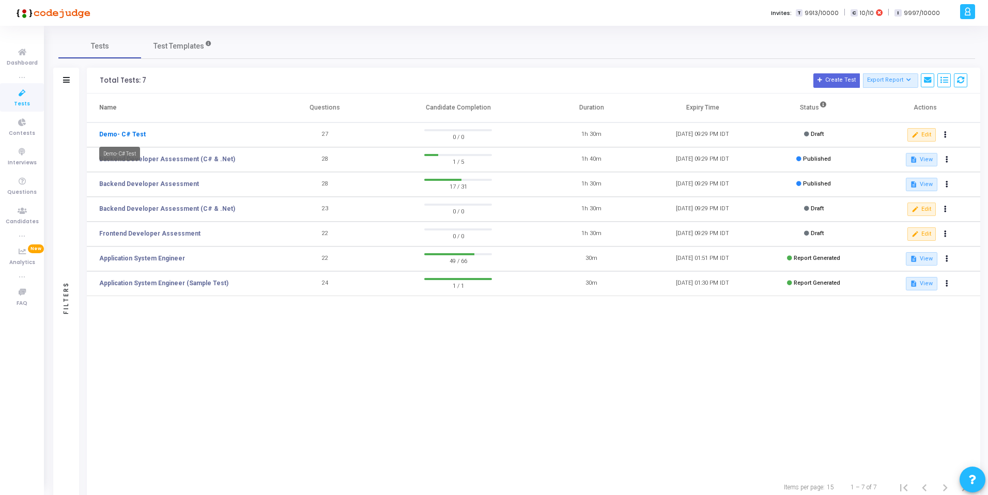
click at [120, 136] on link "Demo- C# Test" at bounding box center [122, 134] width 47 height 9
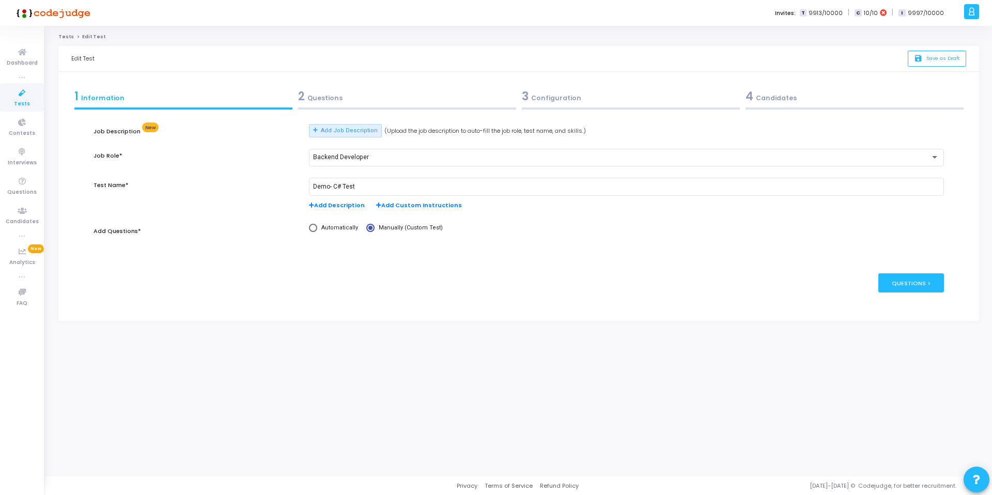
click at [336, 99] on div "2 Questions" at bounding box center [407, 96] width 218 height 17
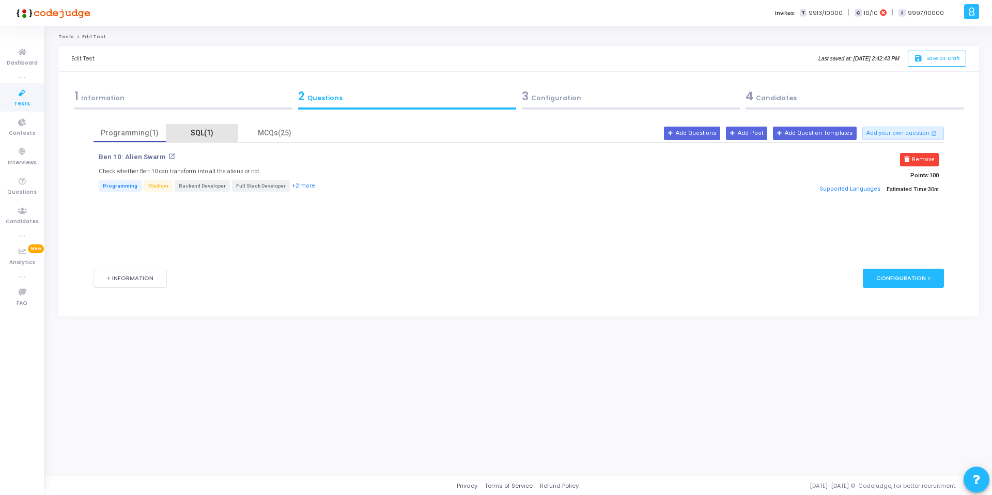
click at [206, 130] on div "SQL(1)" at bounding box center [202, 133] width 60 height 11
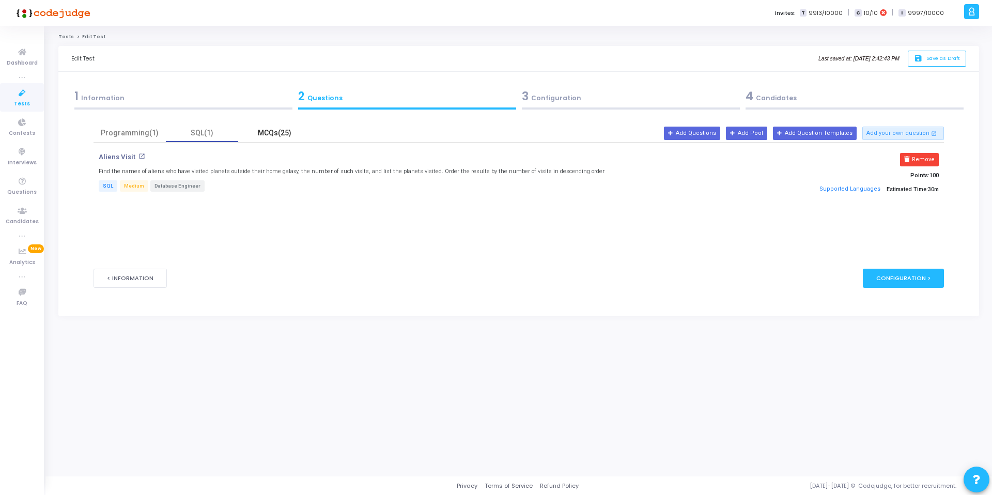
click at [287, 131] on div "MCQs(25)" at bounding box center [274, 133] width 60 height 11
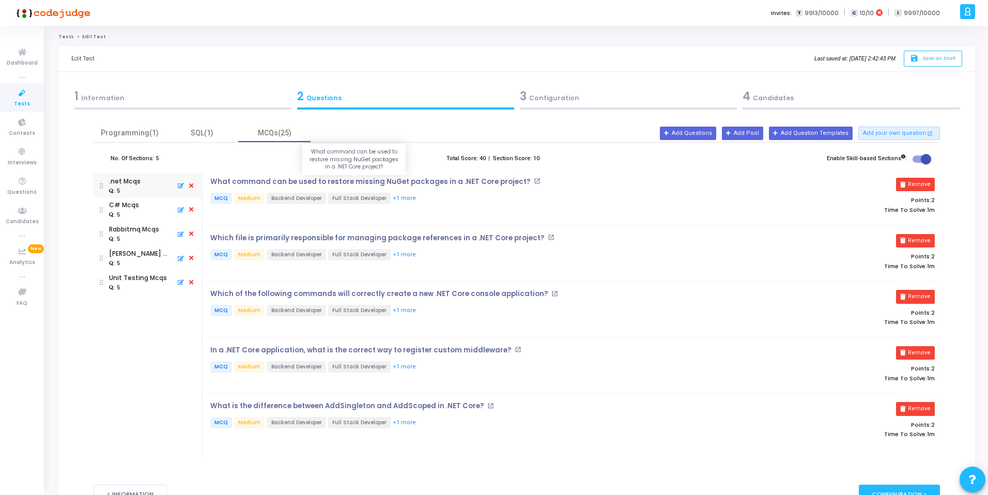
click at [278, 181] on p "What command can be used to restore missing NuGet packages in a .NET Core proje…" at bounding box center [370, 182] width 320 height 8
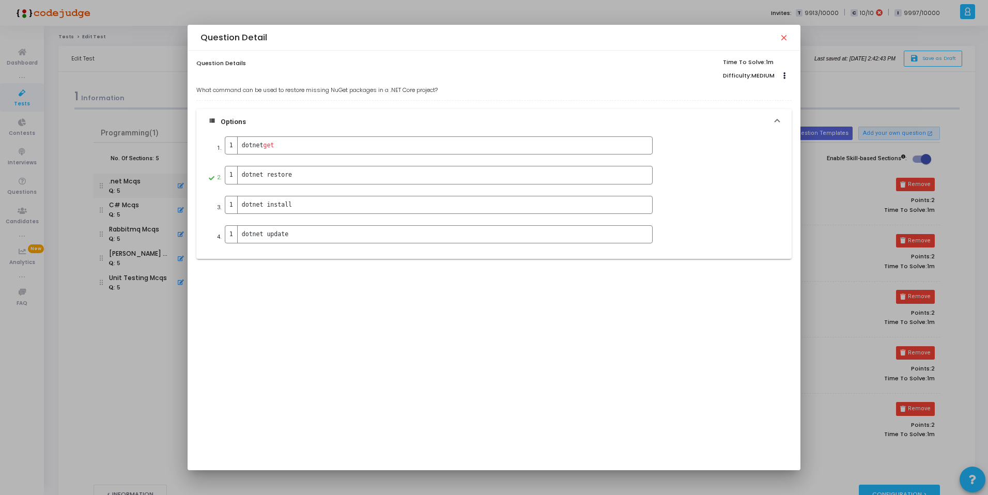
click at [785, 35] on mat-icon "close" at bounding box center [783, 37] width 8 height 8
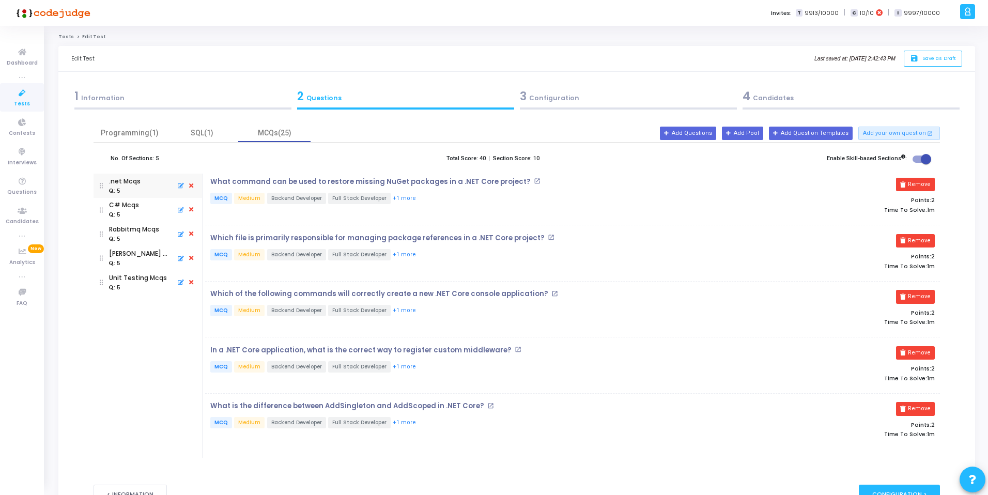
click at [374, 240] on p "Which file is primarily responsible for managing package references in a .NET C…" at bounding box center [377, 238] width 334 height 8
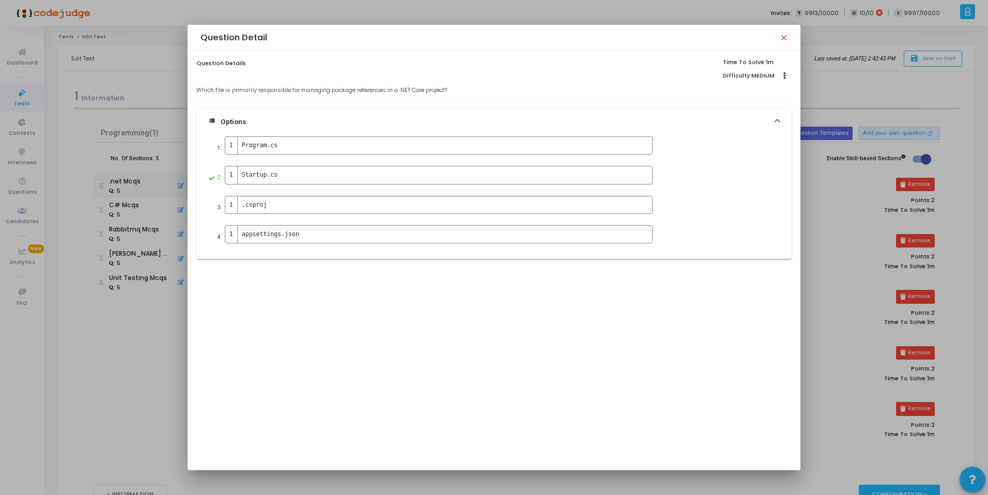
click at [786, 37] on mat-icon "close" at bounding box center [783, 37] width 8 height 8
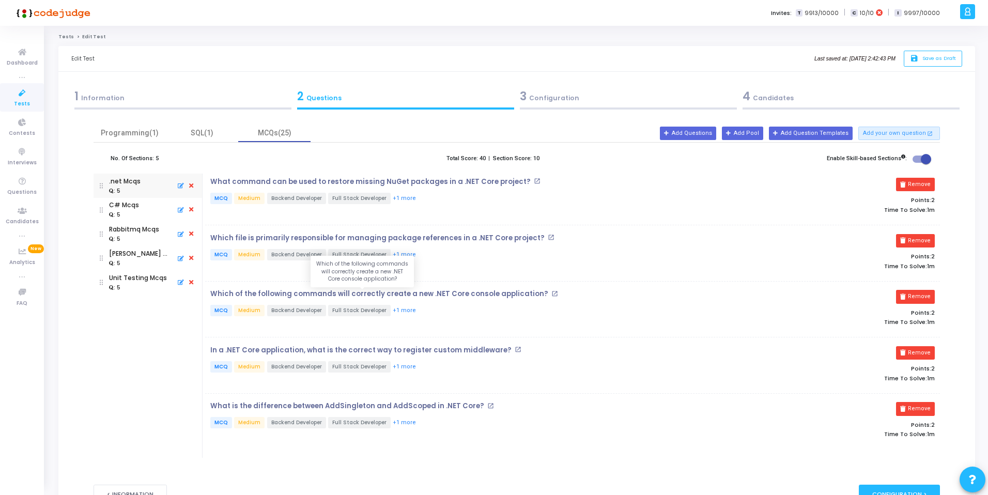
click at [332, 290] on p "Which of the following commands will correctly create a new .NET Core console a…" at bounding box center [379, 294] width 338 height 8
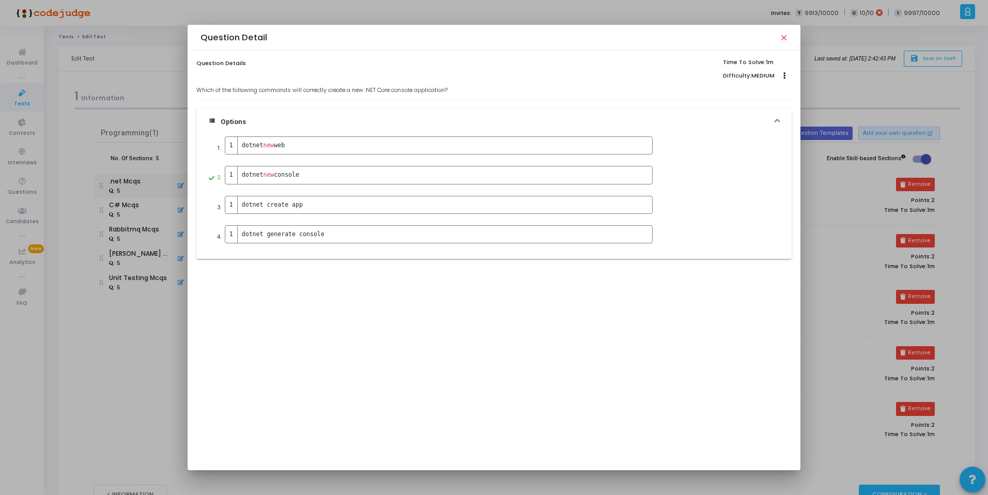
click at [786, 40] on mat-icon "close" at bounding box center [783, 37] width 8 height 8
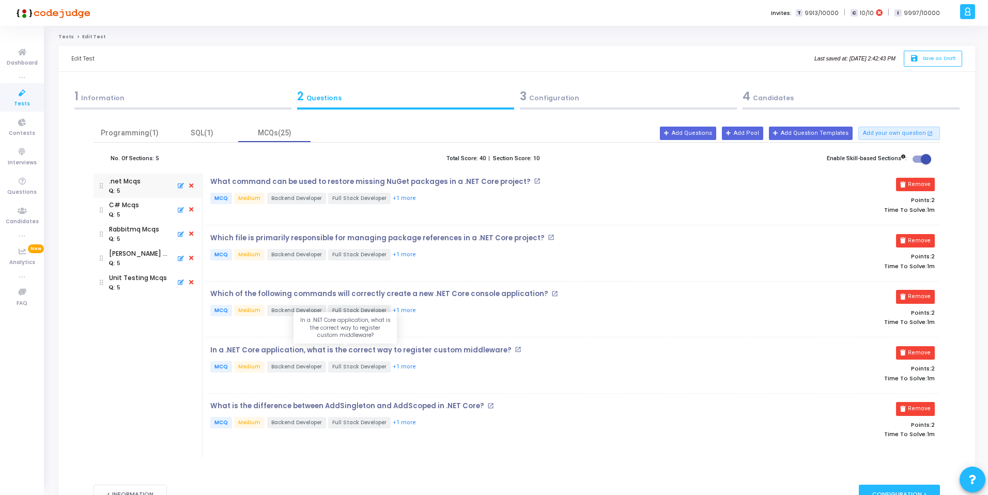
click at [352, 349] on p "In a .NET Core application, what is the correct way to register custom middlewa…" at bounding box center [360, 350] width 301 height 8
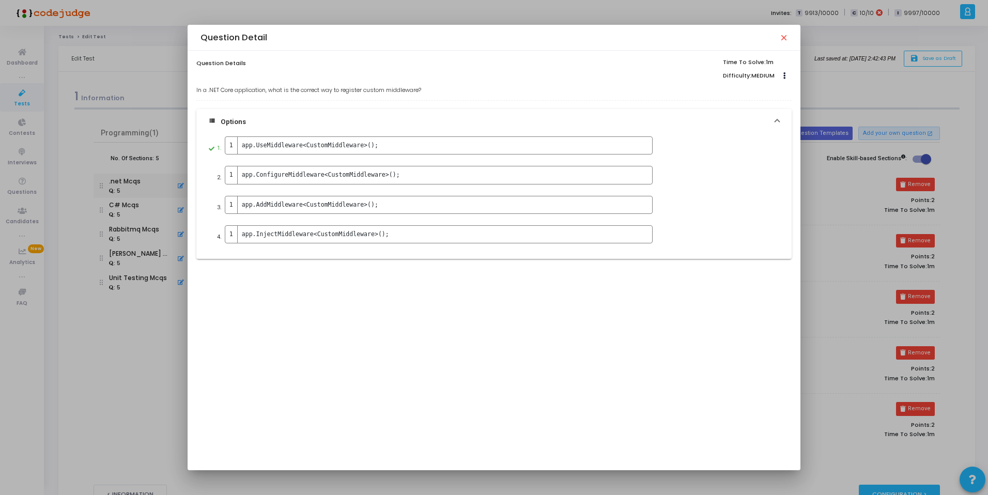
click at [786, 38] on mat-icon "close" at bounding box center [783, 37] width 8 height 8
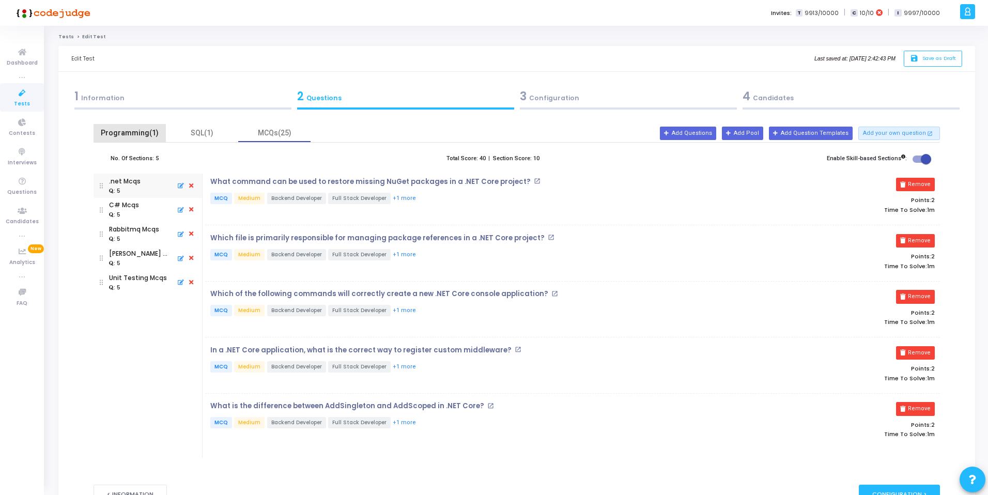
click at [148, 135] on div "Programming(1)" at bounding box center [130, 133] width 60 height 11
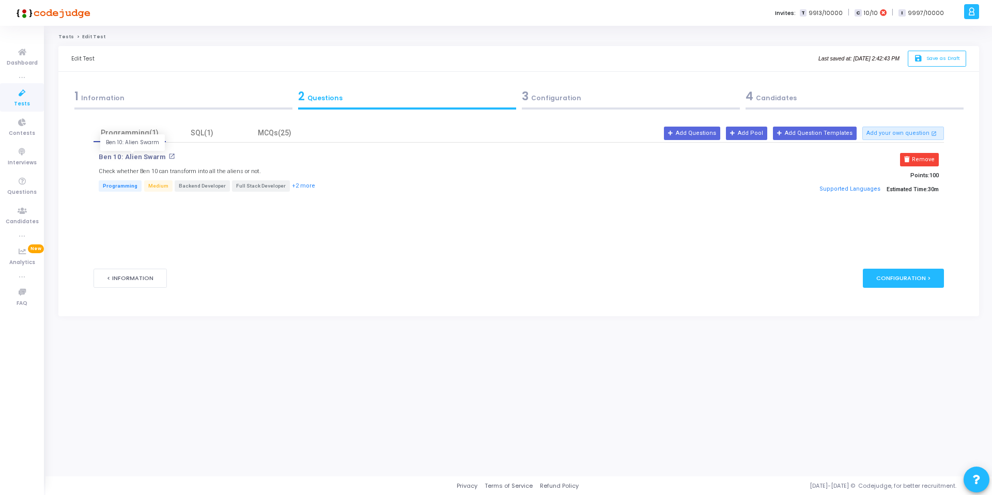
click at [146, 156] on p "Ben 10: Alien Swarm" at bounding box center [132, 157] width 67 height 8
click at [21, 189] on span "Questions" at bounding box center [21, 192] width 29 height 9
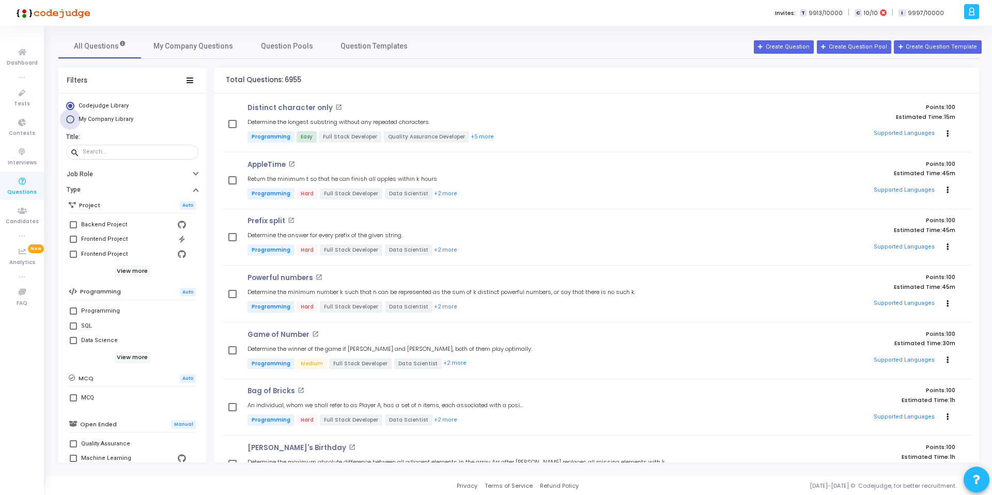
click at [100, 121] on span "My Company Library" at bounding box center [106, 119] width 55 height 7
click at [74, 121] on input "My Company Library" at bounding box center [70, 119] width 8 height 8
radio input "true"
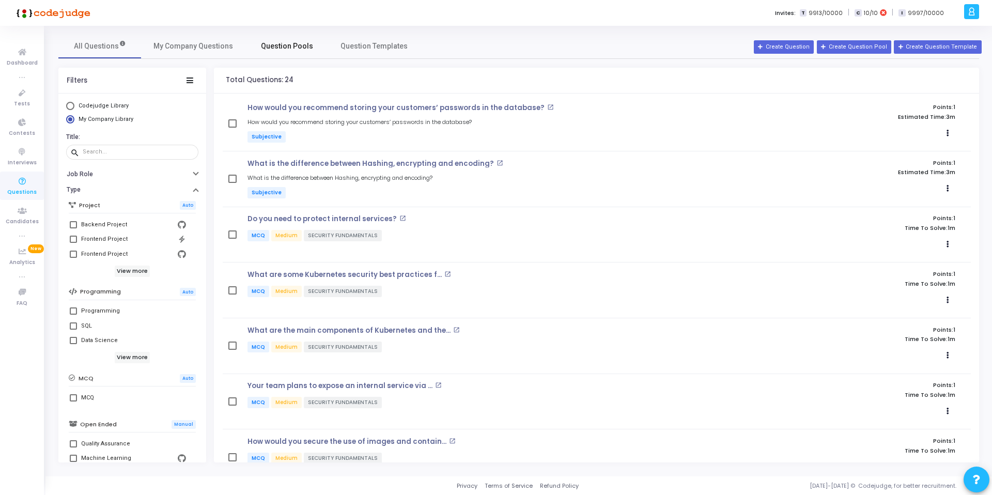
click at [275, 50] on span "Question Pools" at bounding box center [287, 46] width 52 height 11
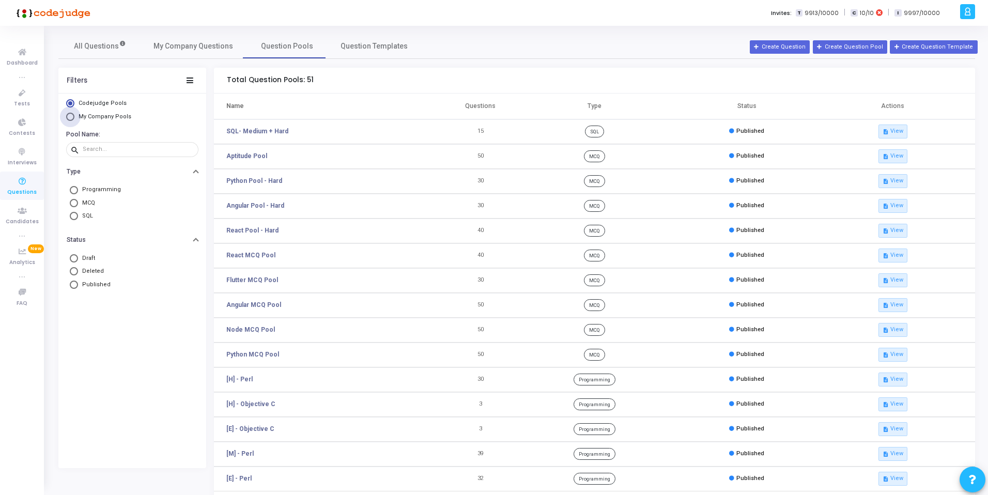
click at [102, 118] on span "My Company Pools" at bounding box center [105, 116] width 53 height 7
click at [74, 118] on input "My Company Pools" at bounding box center [70, 117] width 8 height 8
radio input "true"
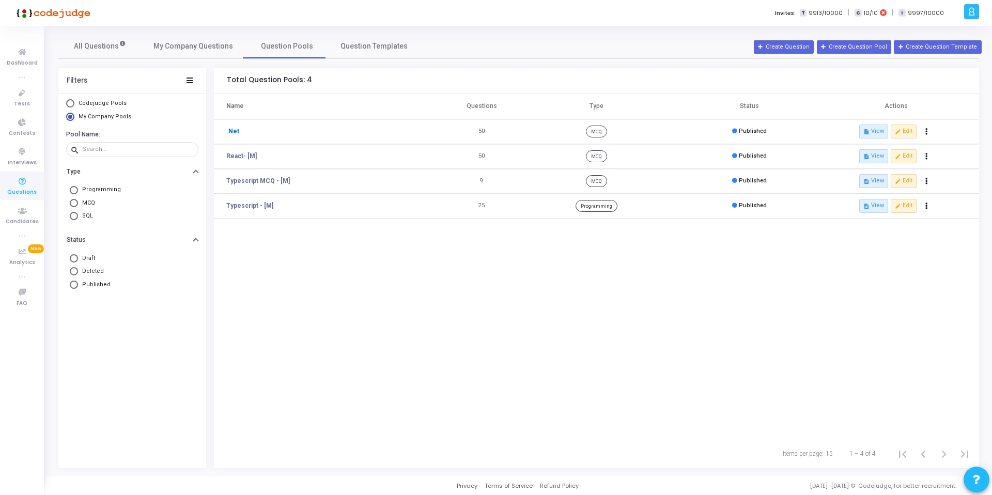
click at [230, 131] on link ".Net" at bounding box center [232, 131] width 13 height 9
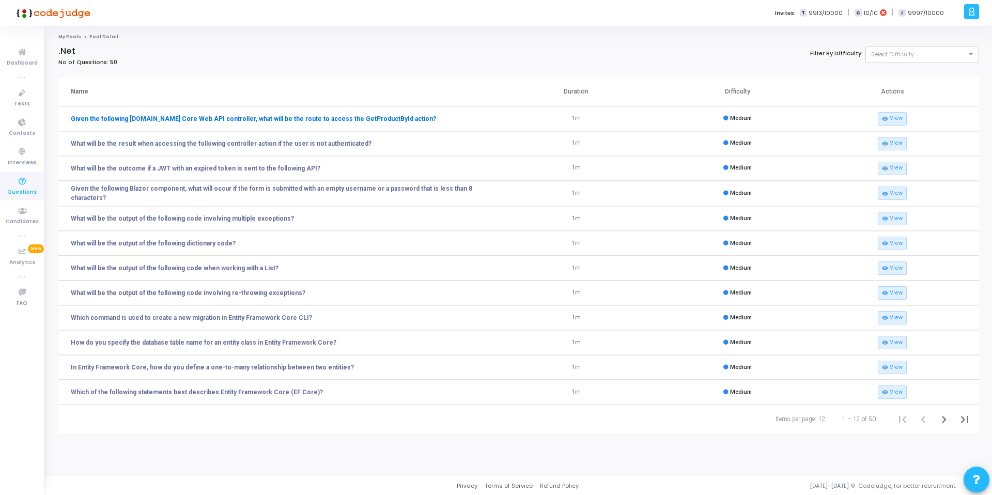
click at [155, 121] on link "Given the following ASP.NET Core Web API controller, what will be the route to …" at bounding box center [253, 118] width 365 height 9
click at [123, 170] on link "What will be the outcome if a JWT with an expired token is sent to the followin…" at bounding box center [196, 168] width 250 height 9
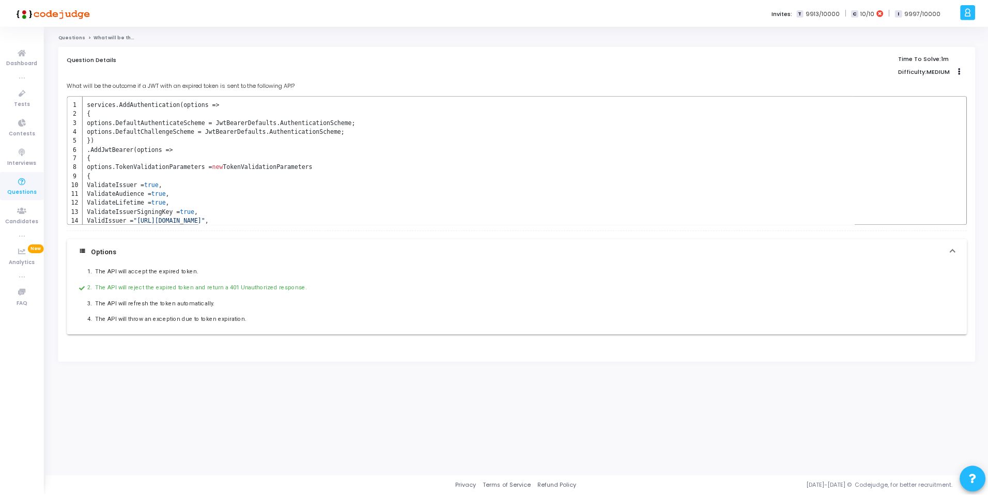
scroll to position [50, 0]
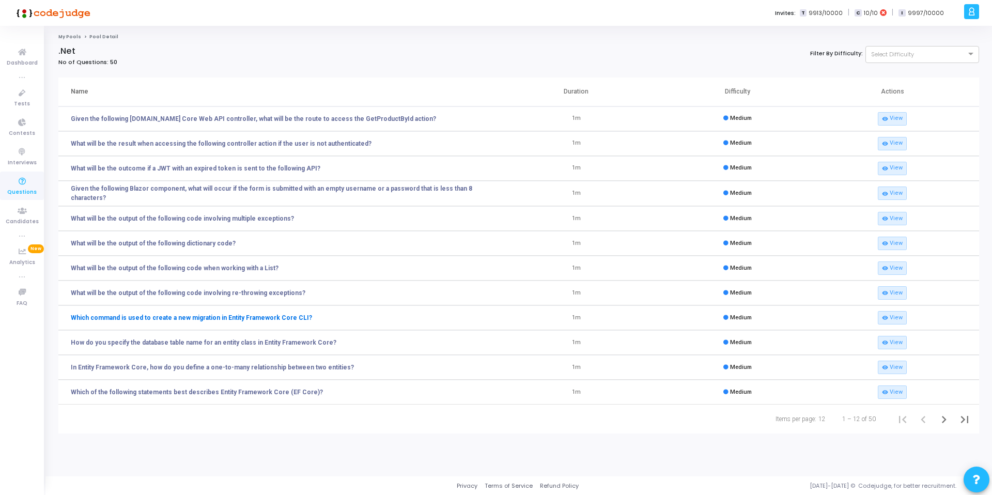
click at [203, 318] on link "Which command is used to create a new migration in Entity Framework Core CLI?" at bounding box center [191, 317] width 241 height 9
click at [21, 97] on icon at bounding box center [22, 93] width 22 height 13
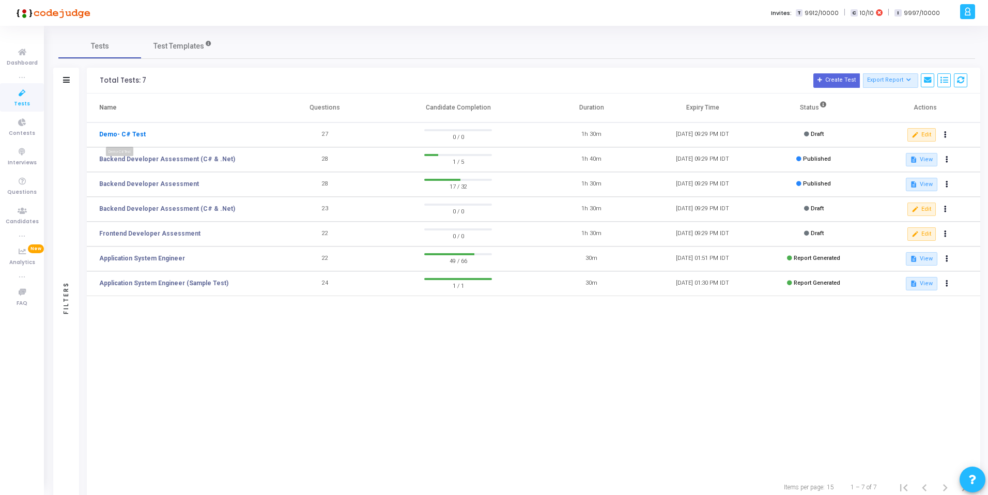
click at [127, 135] on link "Demo- C# Test" at bounding box center [122, 134] width 47 height 9
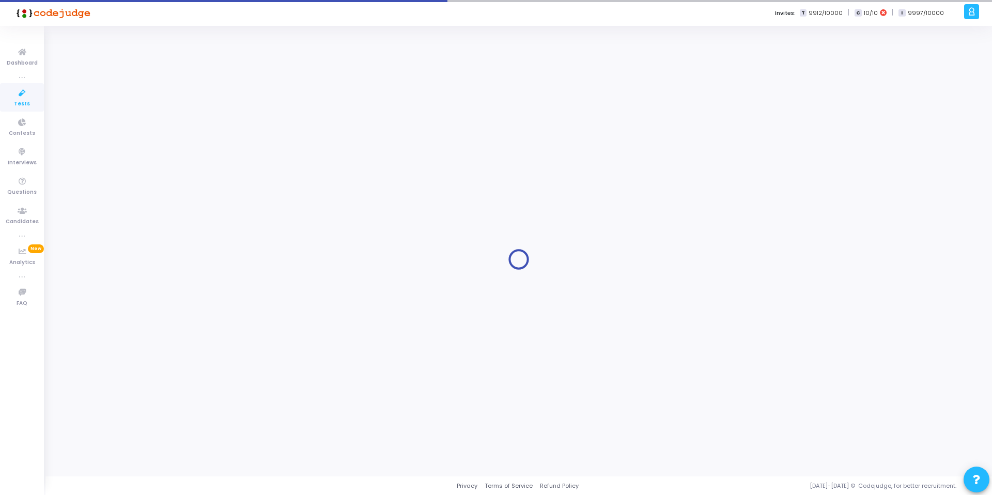
type input "Demo- C# Test"
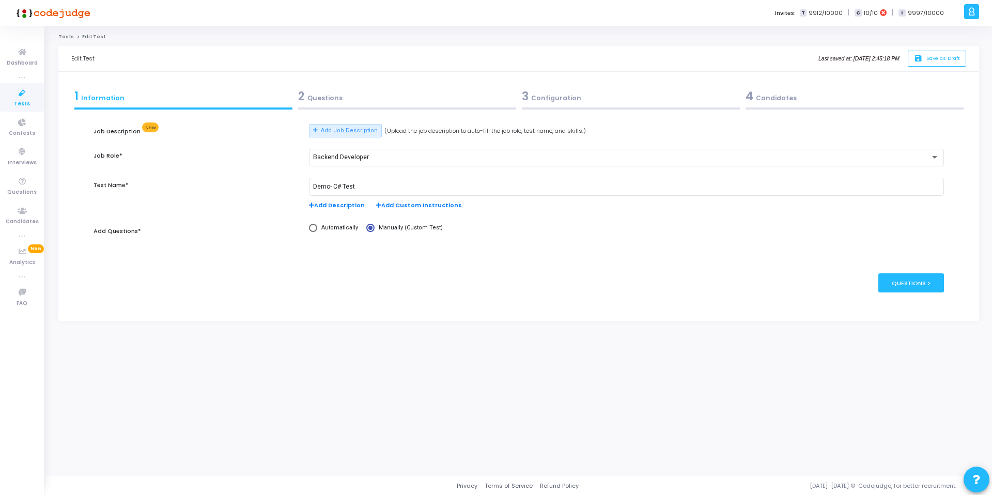
click at [345, 102] on div "2 Questions" at bounding box center [407, 96] width 218 height 17
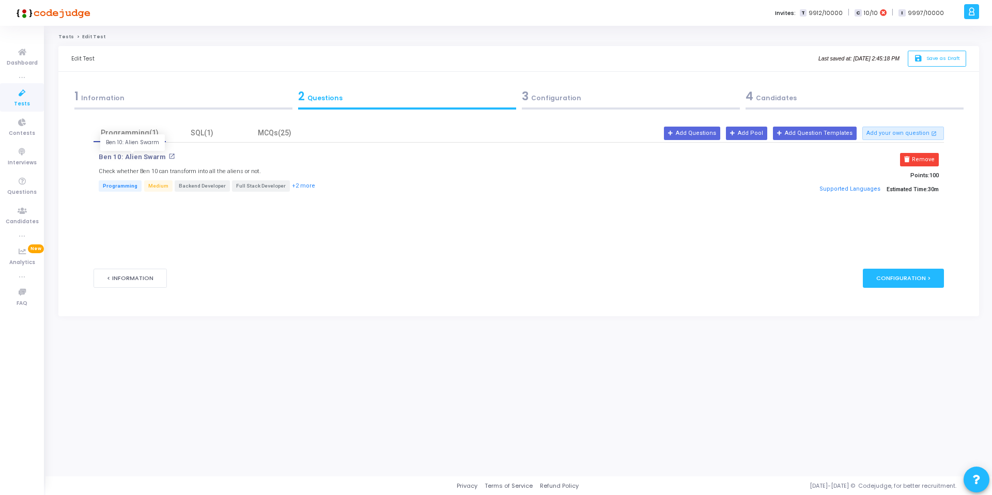
click at [139, 155] on p "Ben 10: Alien Swarm" at bounding box center [132, 157] width 67 height 8
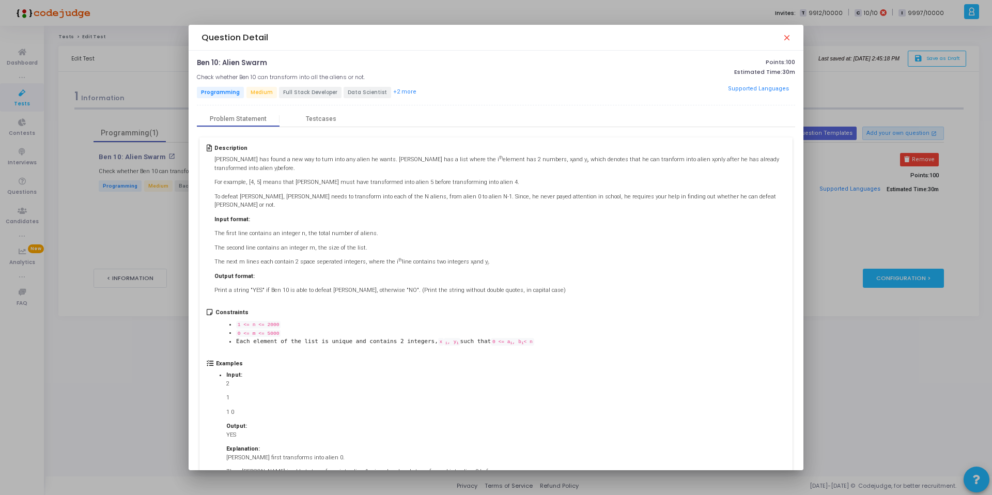
click at [789, 38] on mat-icon "close" at bounding box center [786, 37] width 8 height 8
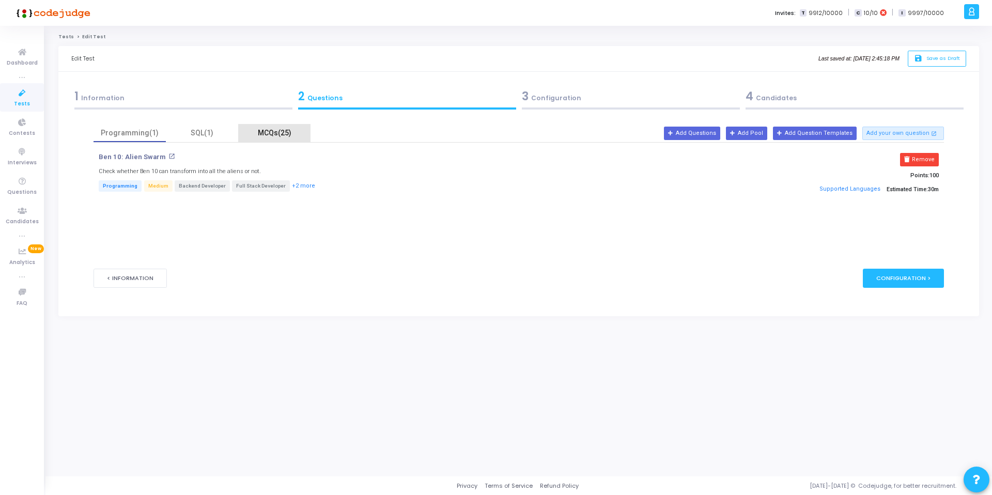
click at [274, 134] on div "MCQs(25)" at bounding box center [274, 133] width 60 height 11
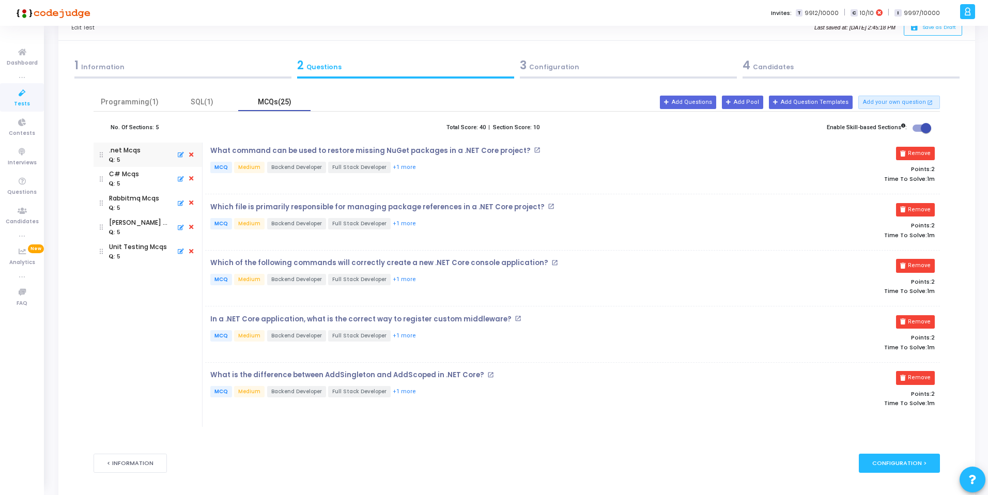
scroll to position [64, 0]
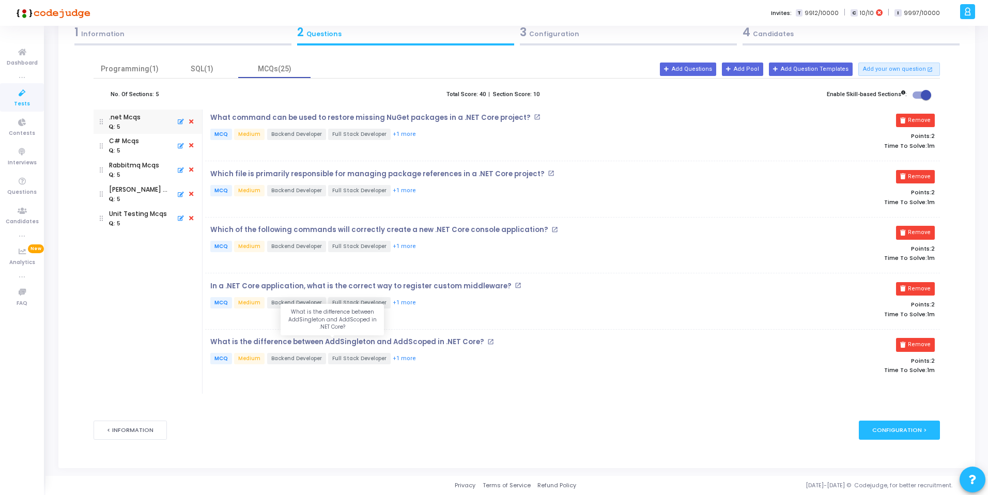
click at [400, 338] on p "What is the difference between AddSingleton and AddScoped in .NET Core?" at bounding box center [347, 342] width 274 height 8
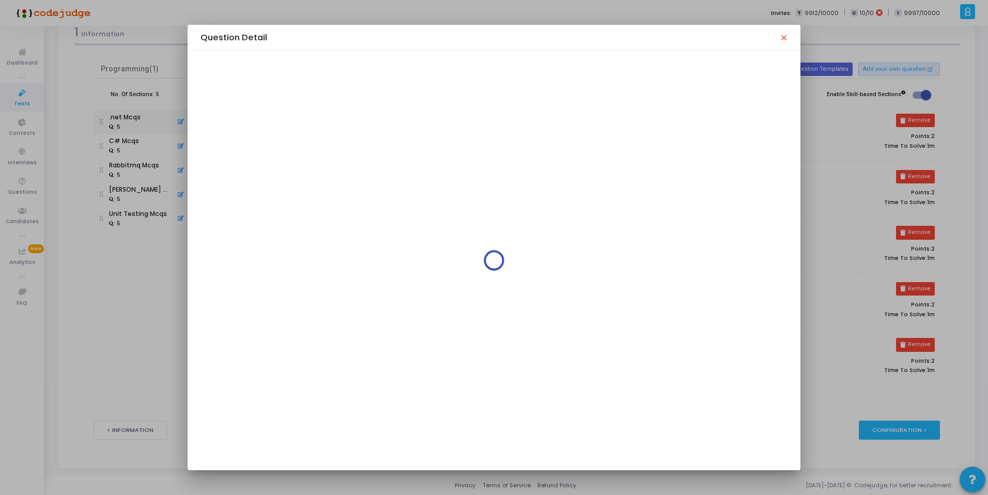
scroll to position [0, 0]
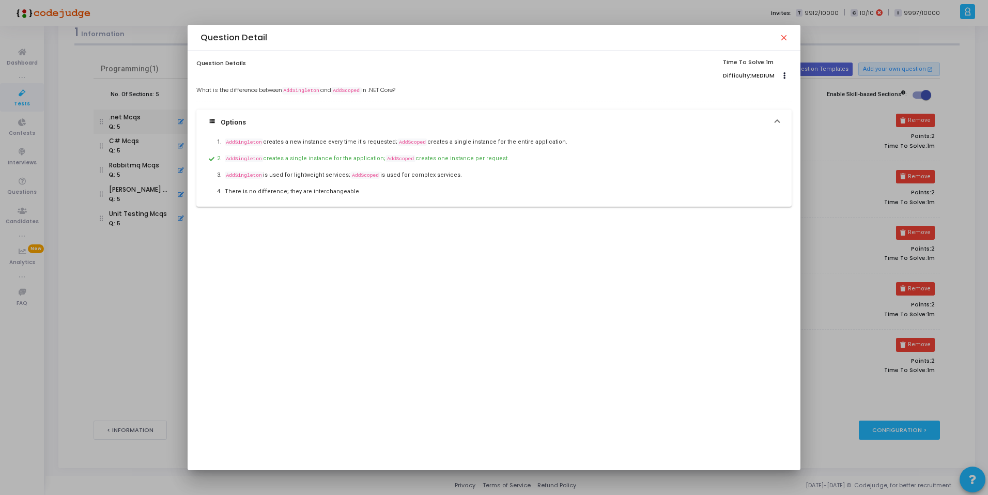
click at [786, 37] on mat-icon "close" at bounding box center [783, 37] width 8 height 8
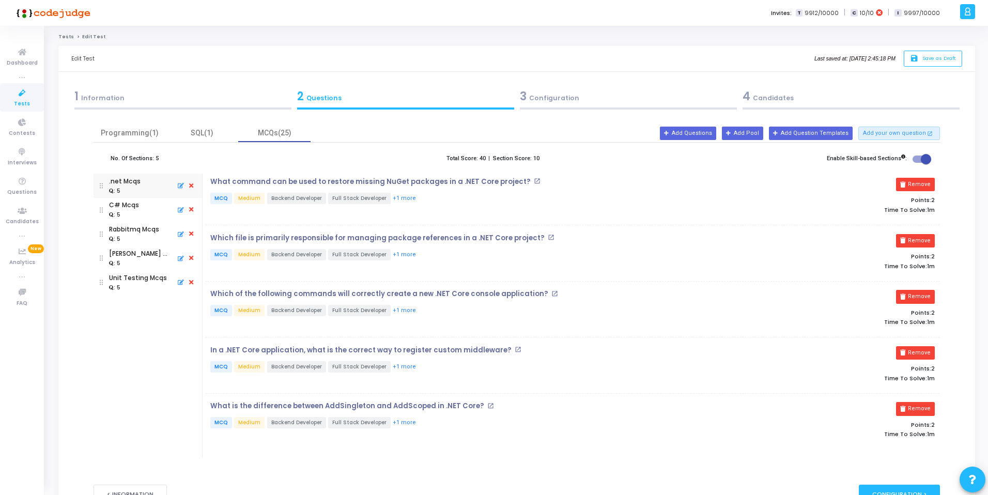
scroll to position [64, 0]
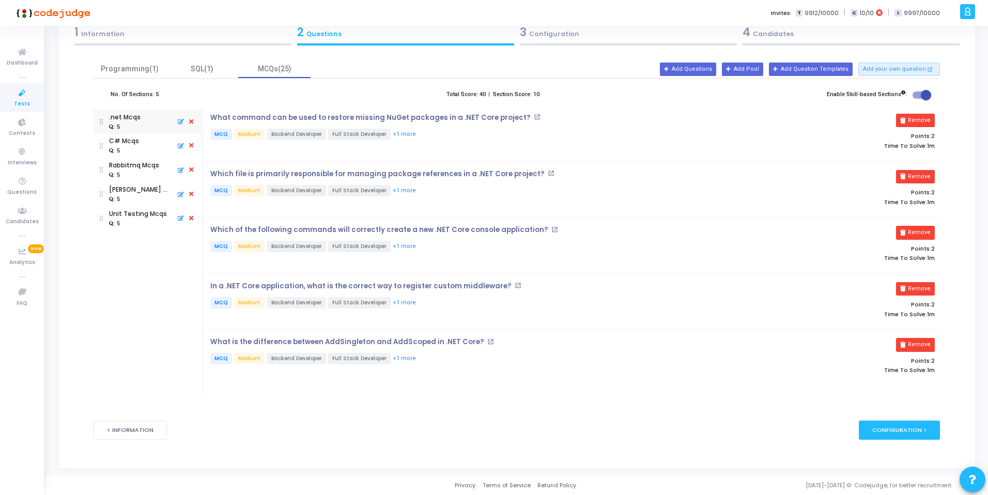
click at [26, 100] on span "Tests" at bounding box center [22, 104] width 16 height 9
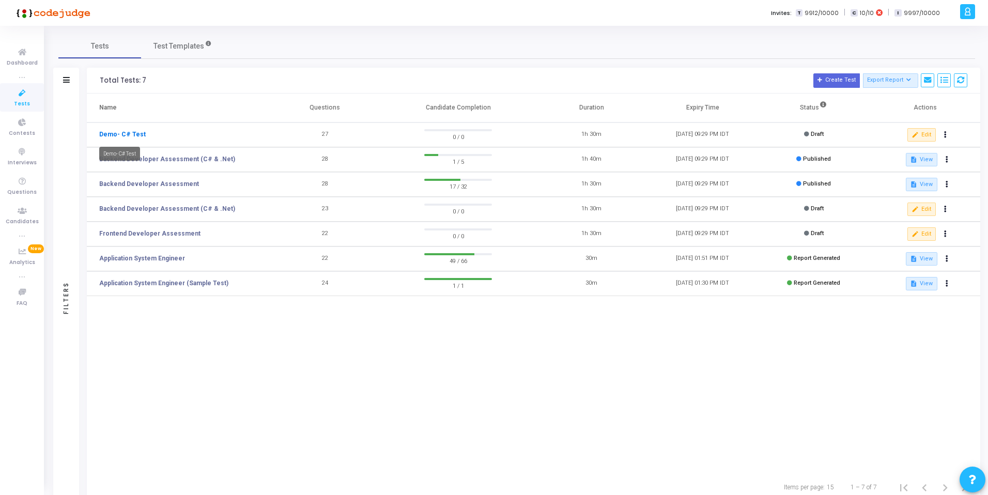
click at [131, 133] on link "Demo- C# Test" at bounding box center [122, 134] width 47 height 9
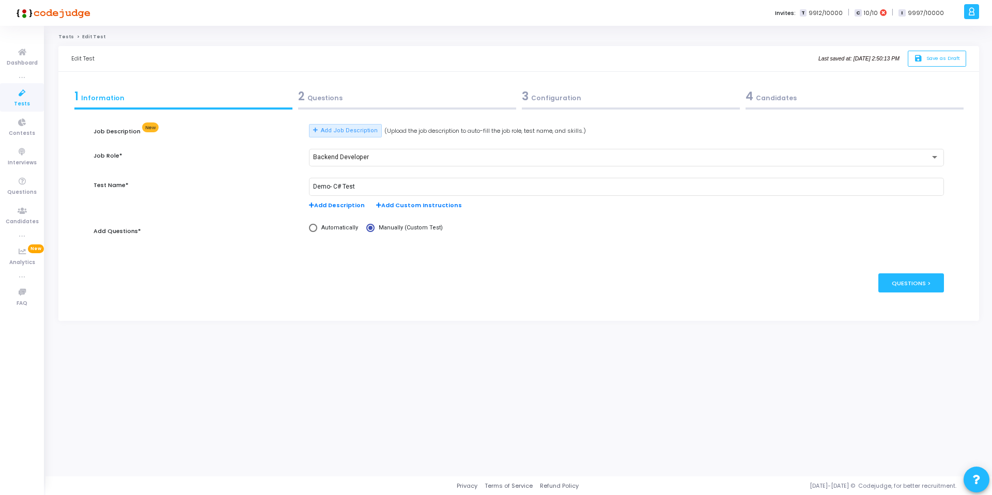
click at [330, 99] on div "2 Questions" at bounding box center [407, 96] width 218 height 17
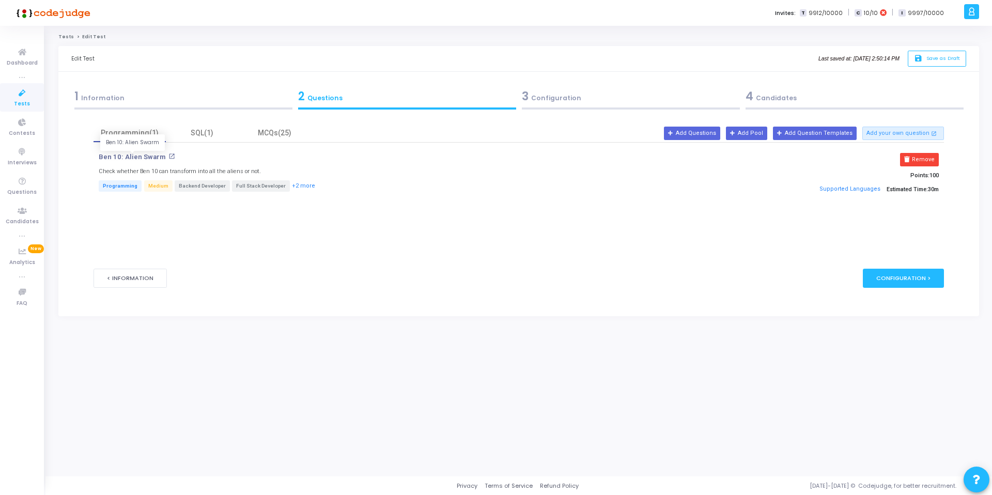
click at [128, 157] on p "Ben 10: Alien Swarm" at bounding box center [132, 157] width 67 height 8
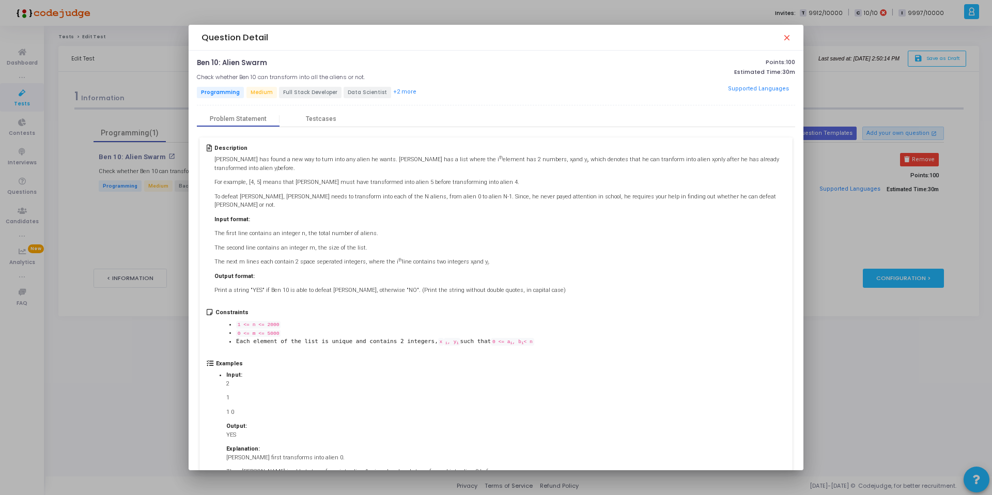
click at [786, 37] on mat-icon "close" at bounding box center [786, 37] width 8 height 8
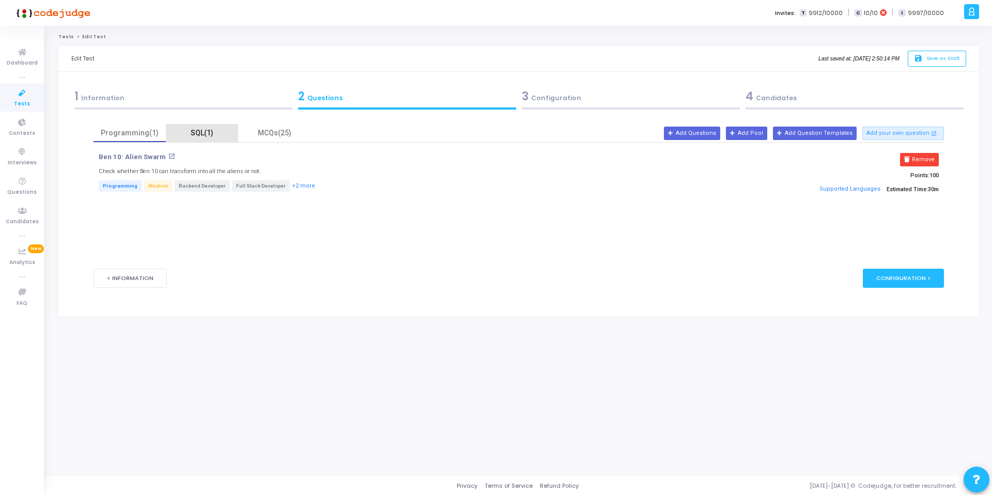
click at [199, 135] on div "SQL(1)" at bounding box center [202, 133] width 60 height 11
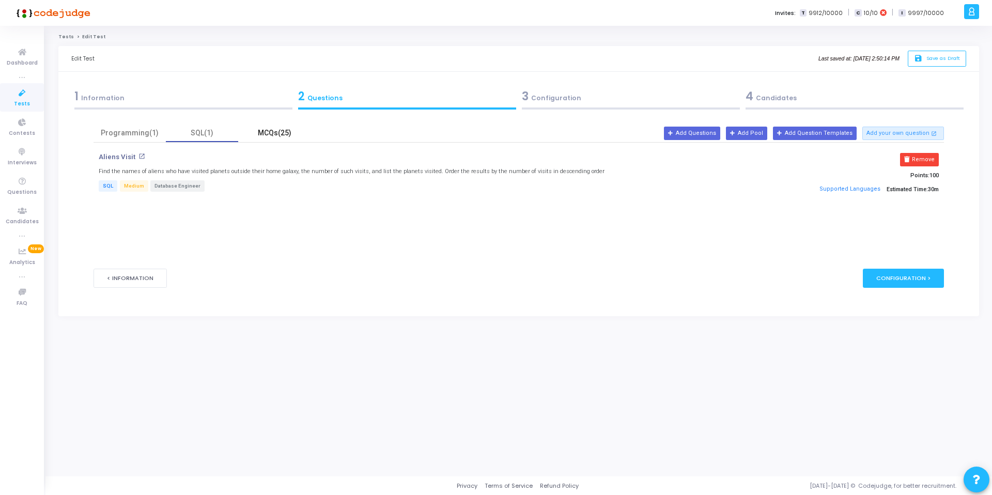
click at [275, 132] on div "MCQs(25)" at bounding box center [274, 133] width 60 height 11
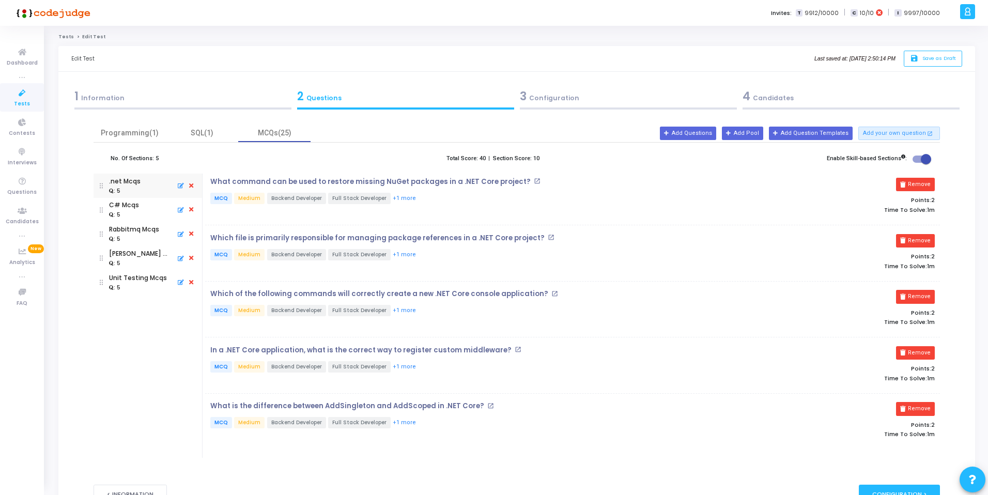
click at [434, 182] on p "What command can be used to restore missing NuGet packages in a .NET Core proje…" at bounding box center [370, 182] width 320 height 8
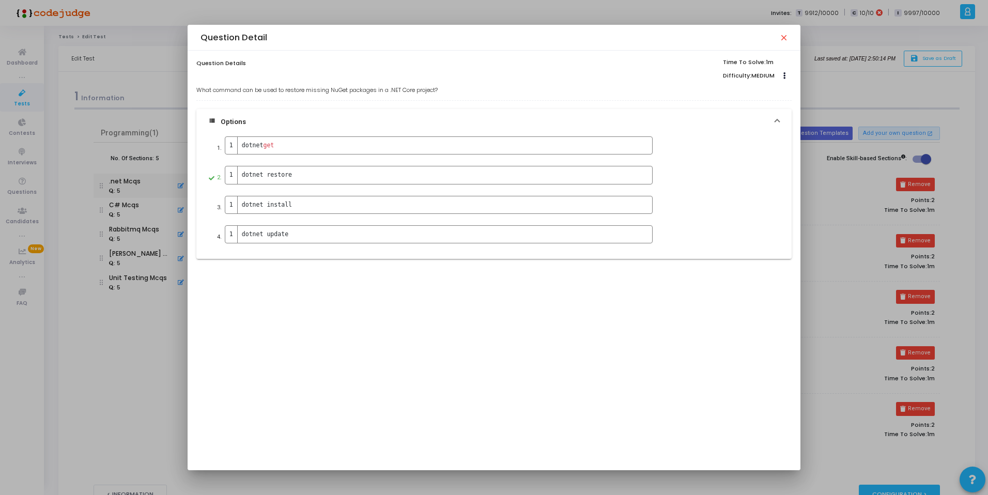
click at [785, 38] on mat-icon "close" at bounding box center [783, 37] width 8 height 8
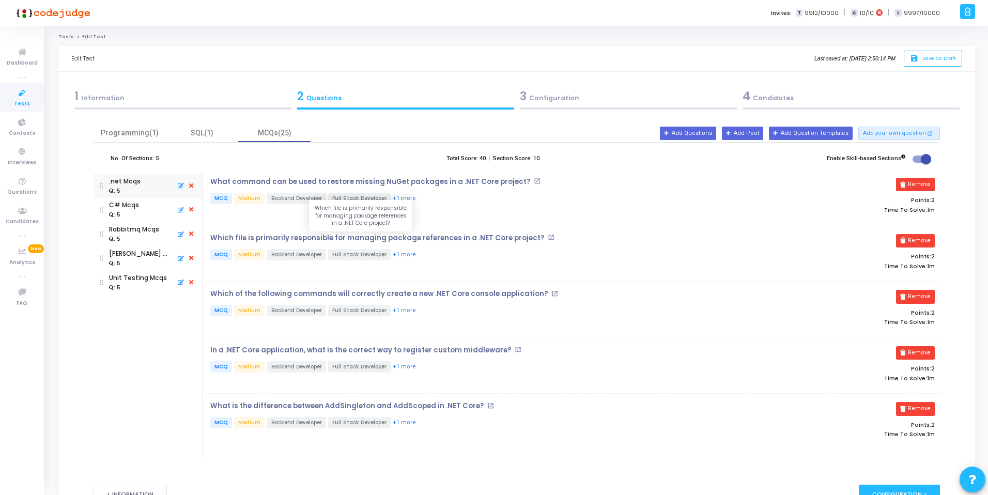
click at [310, 240] on p "Which file is primarily responsible for managing package references in a .NET C…" at bounding box center [377, 238] width 334 height 8
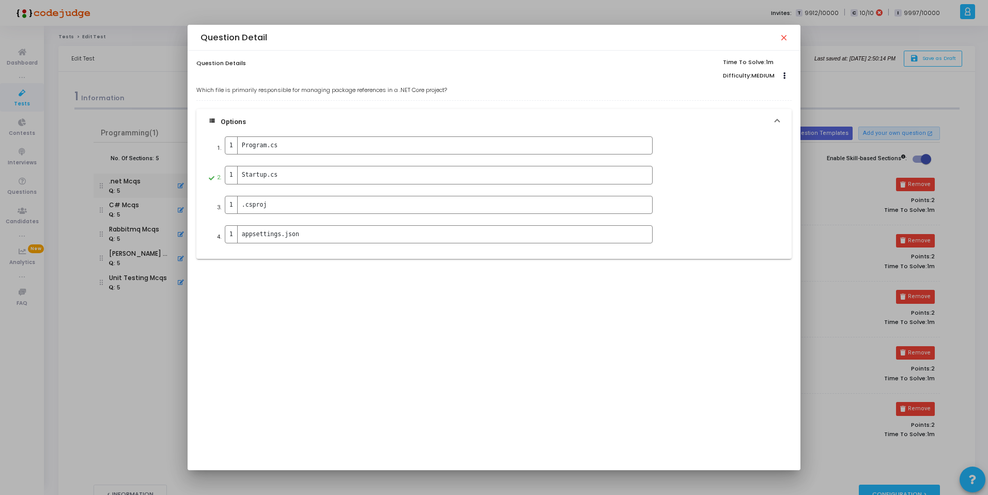
click at [787, 36] on mat-icon "close" at bounding box center [783, 37] width 8 height 8
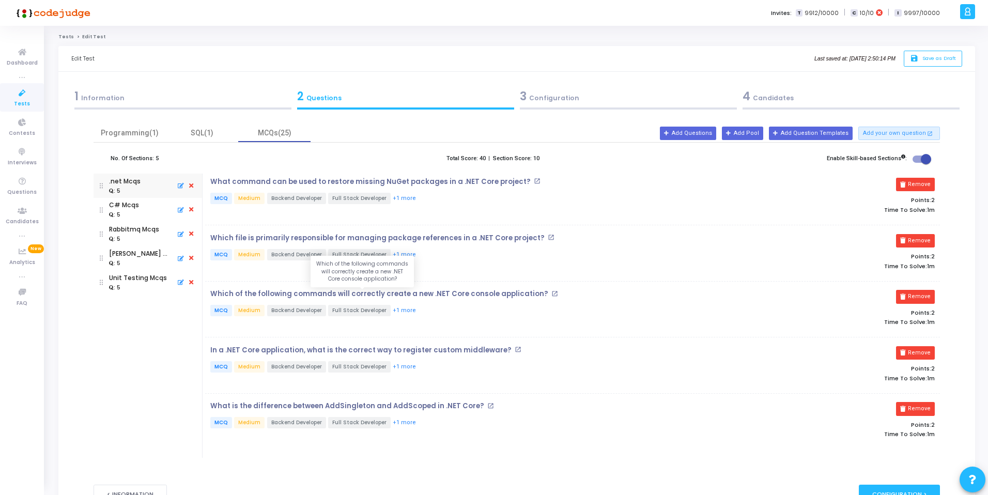
click at [319, 292] on p "Which of the following commands will correctly create a new .NET Core console a…" at bounding box center [379, 294] width 338 height 8
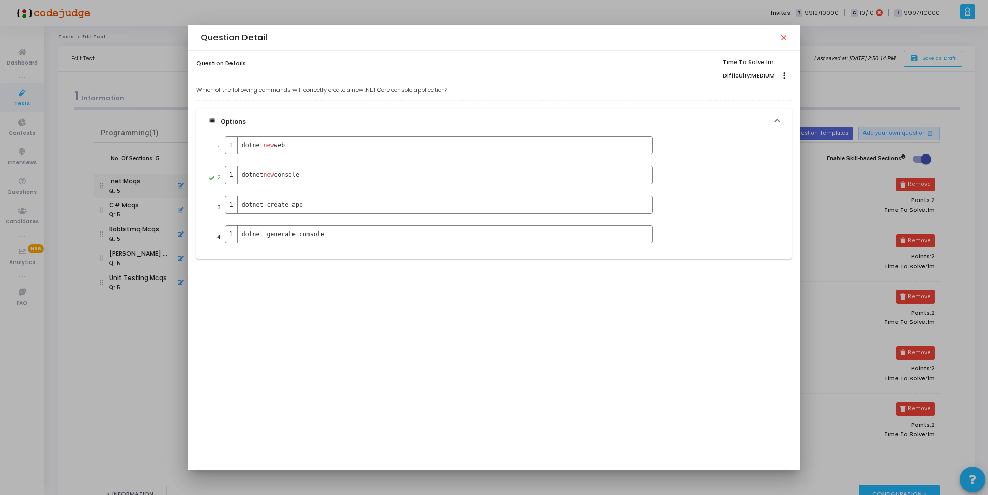
click at [787, 39] on mat-icon "close" at bounding box center [783, 37] width 8 height 8
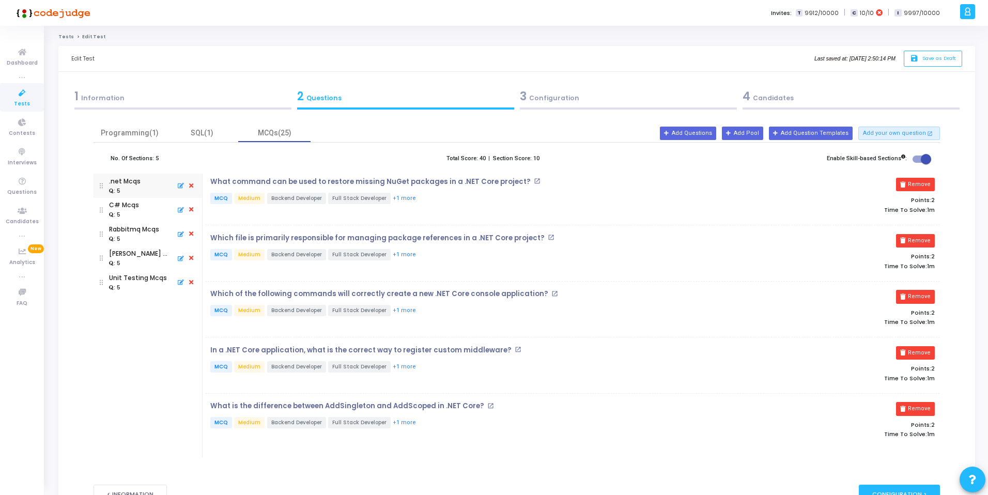
click at [382, 410] on div "What is the difference between AddSingleton and AddScoped in .NET Core? open_in…" at bounding box center [450, 421] width 490 height 39
click at [383, 408] on p "What is the difference between AddSingleton and AddScoped in .NET Core?" at bounding box center [347, 406] width 274 height 8
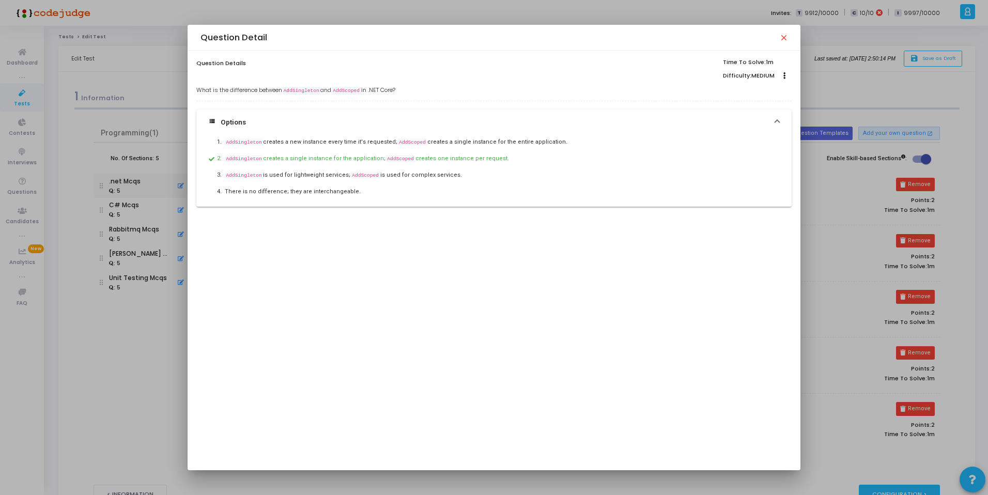
click at [786, 38] on mat-icon "close" at bounding box center [783, 37] width 8 height 8
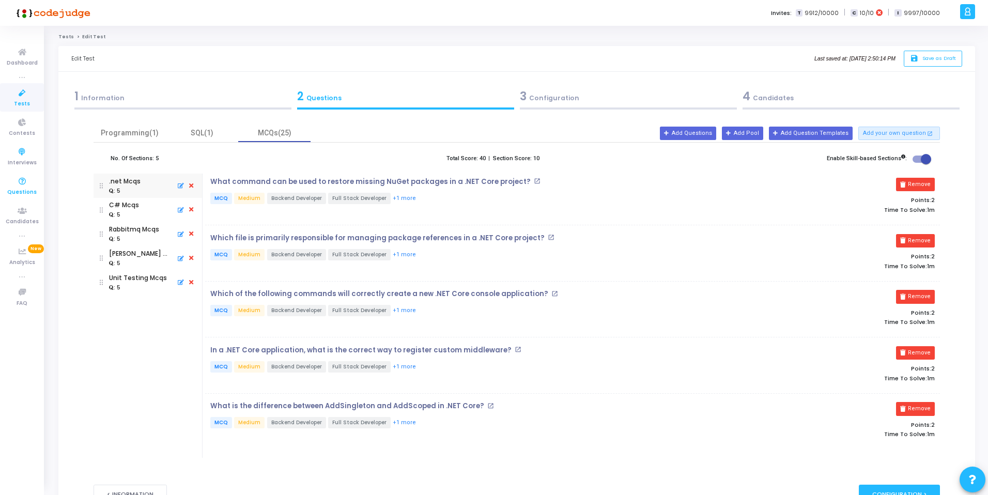
click at [21, 180] on icon at bounding box center [22, 181] width 22 height 13
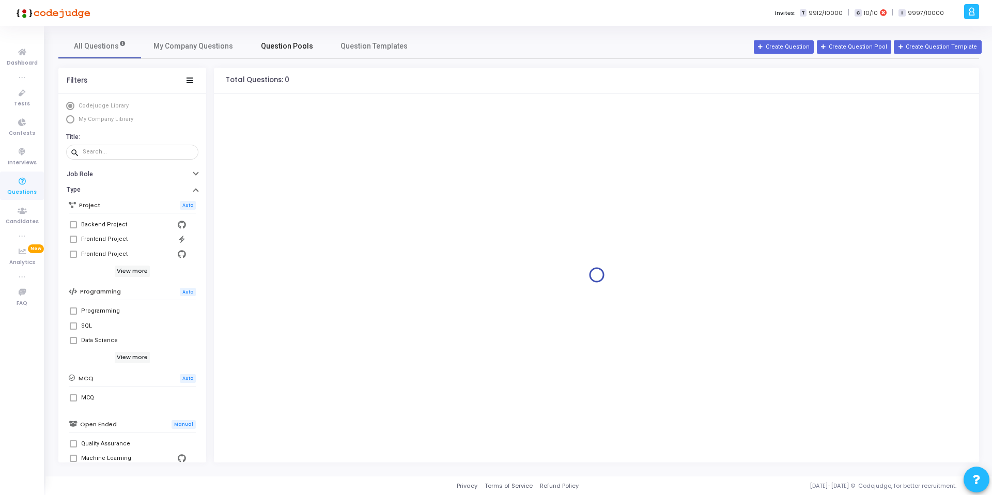
click at [281, 43] on span "Question Pools" at bounding box center [287, 46] width 52 height 11
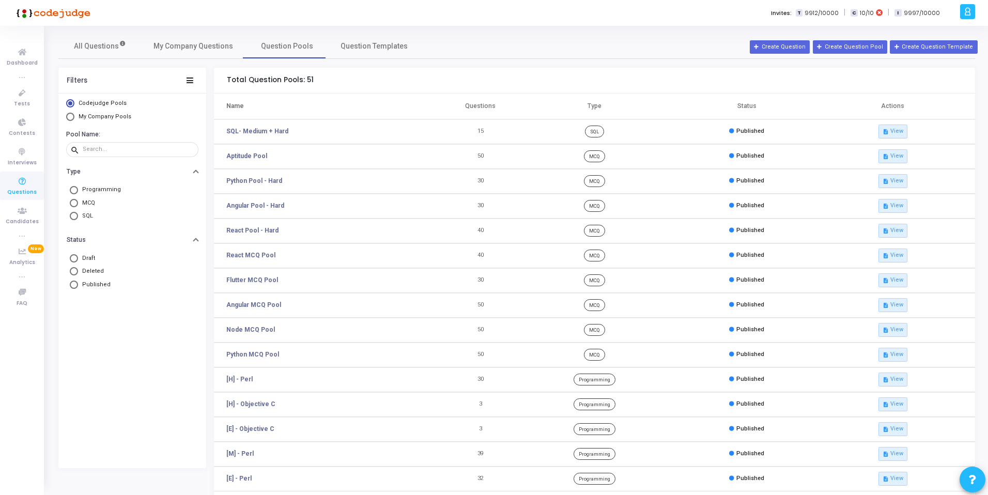
click at [92, 117] on span "My Company Pools" at bounding box center [105, 116] width 53 height 7
click at [74, 117] on input "My Company Pools" at bounding box center [70, 117] width 8 height 8
radio input "true"
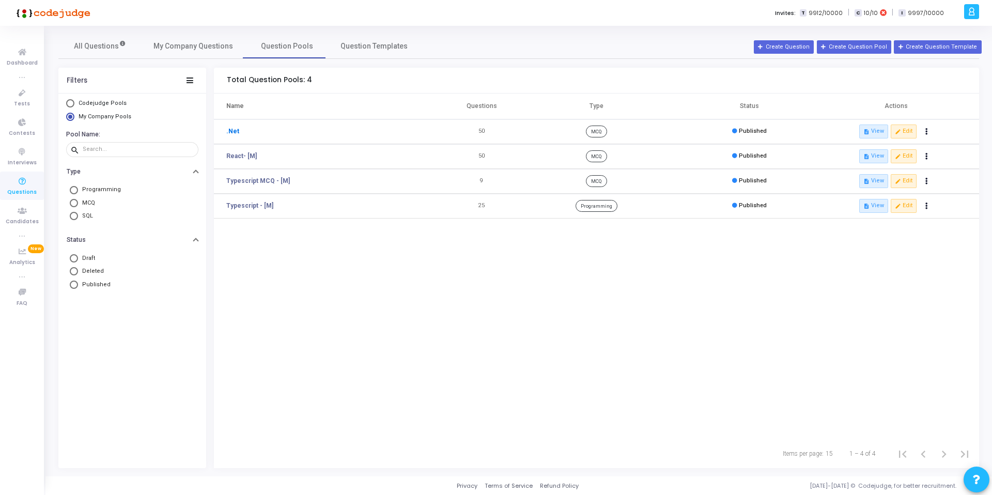
click at [236, 131] on link ".Net" at bounding box center [232, 131] width 13 height 9
